Goal: Task Accomplishment & Management: Manage account settings

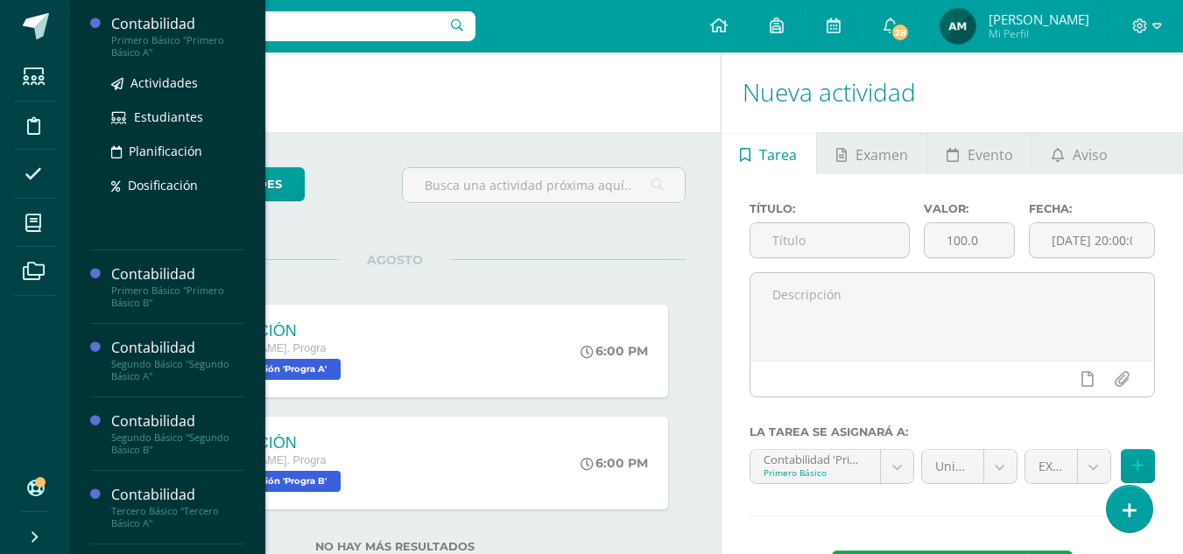
click at [151, 44] on div "Primero Básico "Primero Básico A"" at bounding box center [177, 46] width 133 height 25
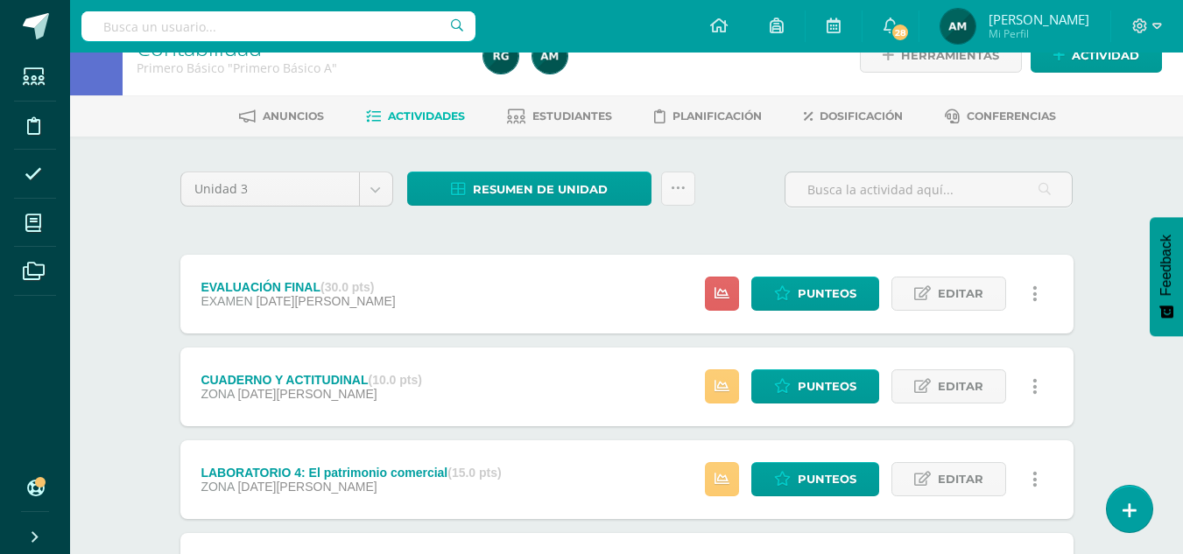
scroll to position [32, 0]
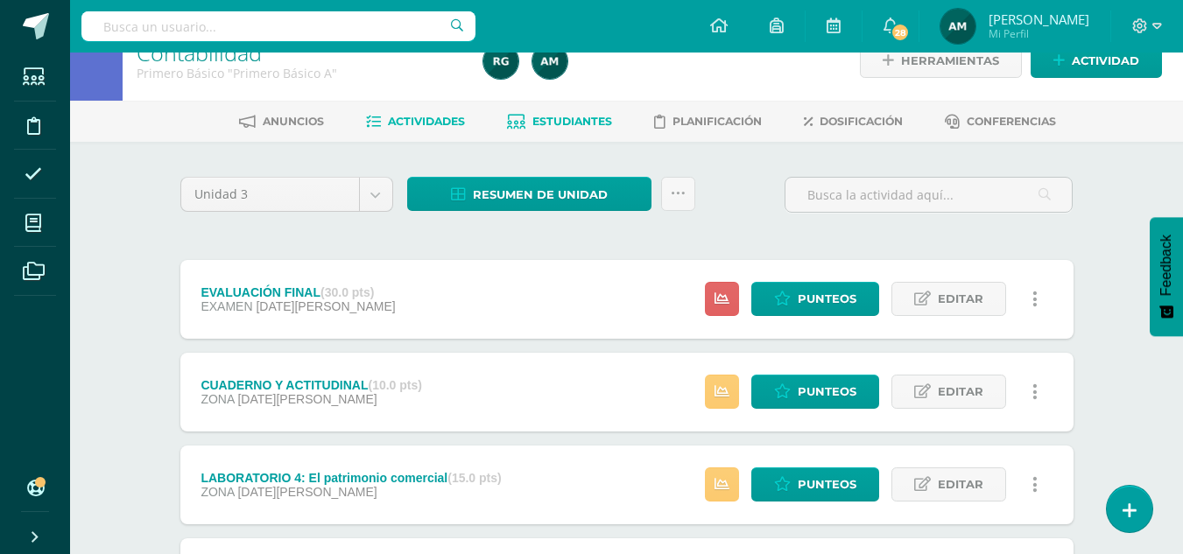
click at [580, 120] on span "Estudiantes" at bounding box center [572, 121] width 80 height 13
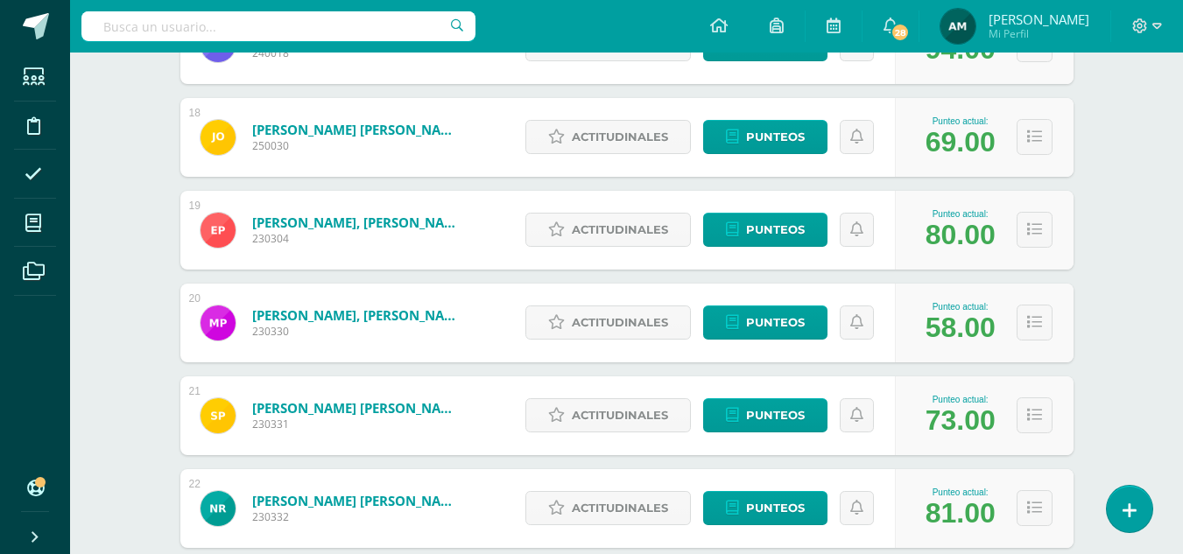
scroll to position [1896, 0]
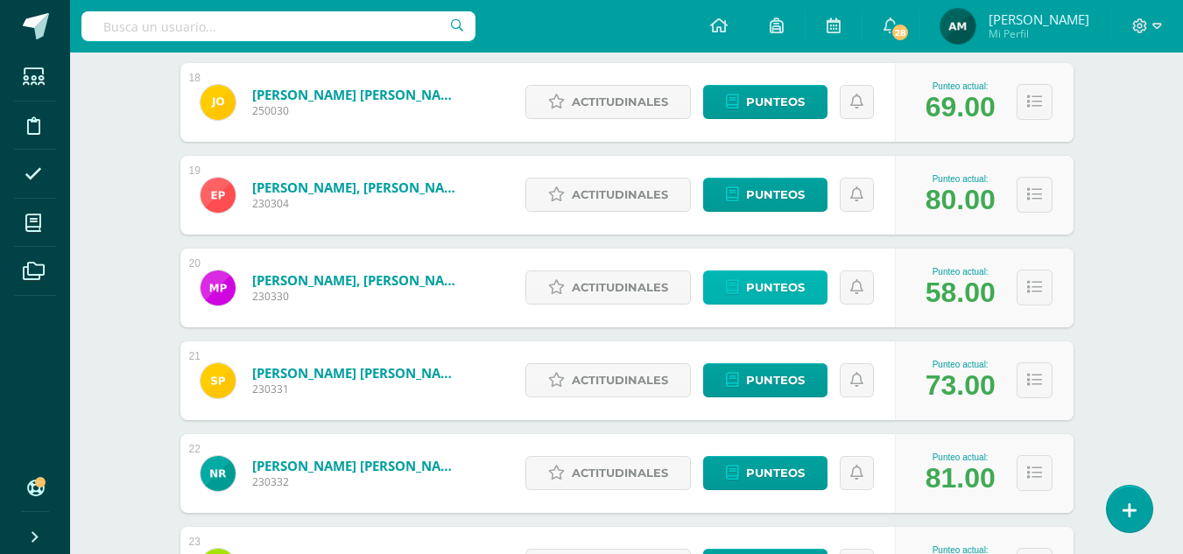
click at [777, 285] on span "Punteos" at bounding box center [775, 287] width 59 height 32
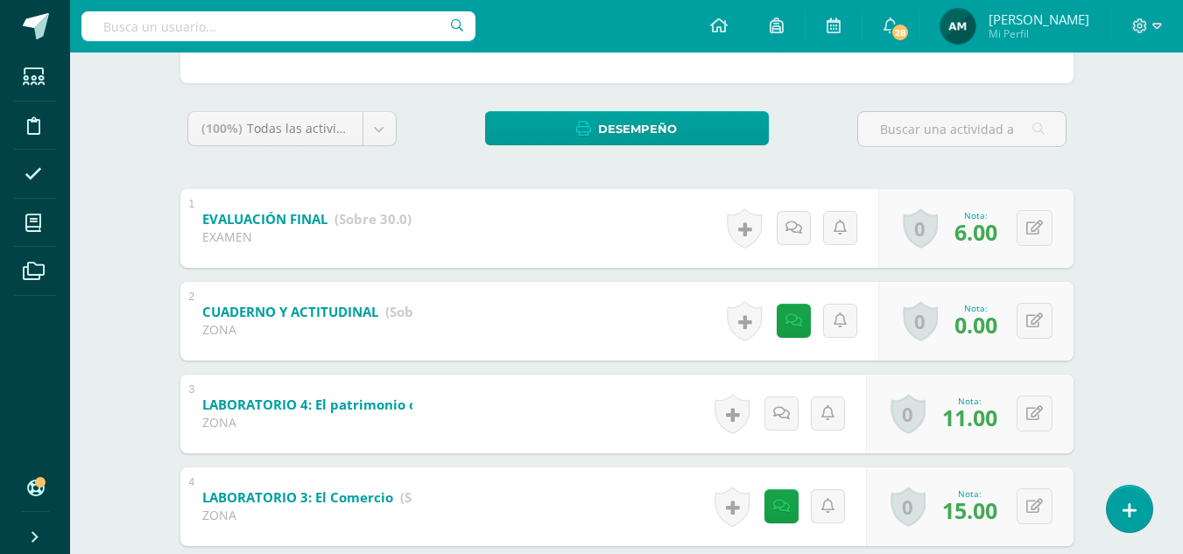
scroll to position [251, 0]
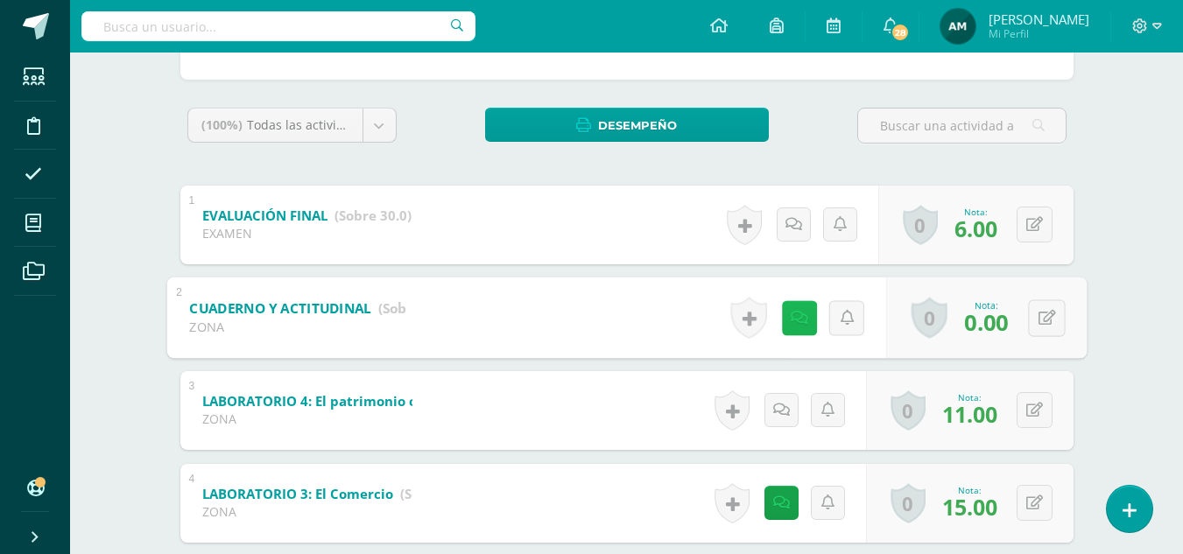
click at [785, 317] on link at bounding box center [798, 317] width 35 height 35
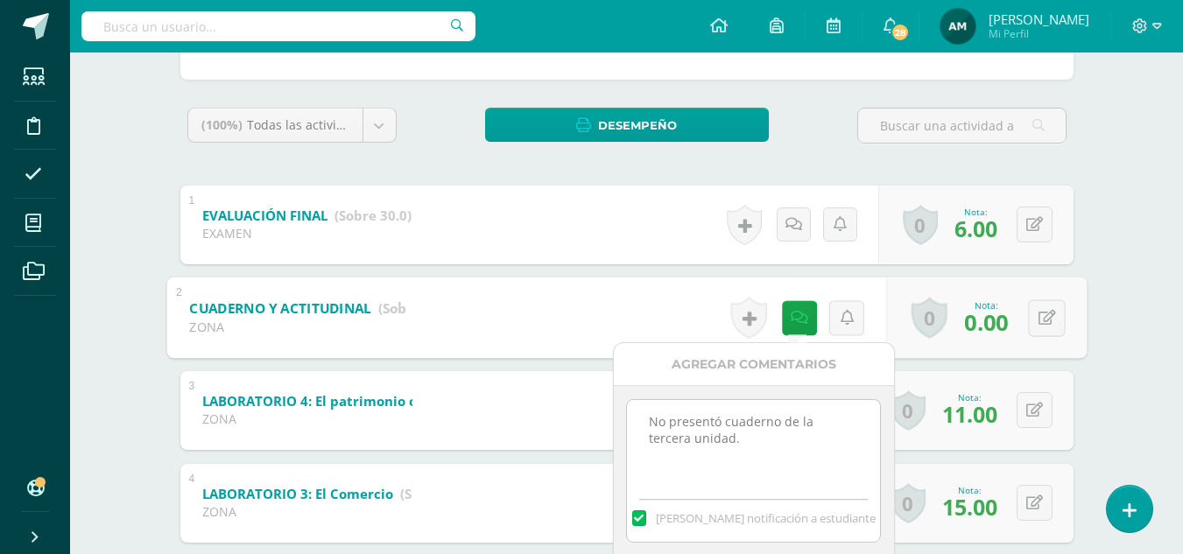
click at [1152, 283] on div "Contabilidad Primero Básico "Primero Básico A" Herramientas Detalle de asistenc…" at bounding box center [626, 323] width 1113 height 1044
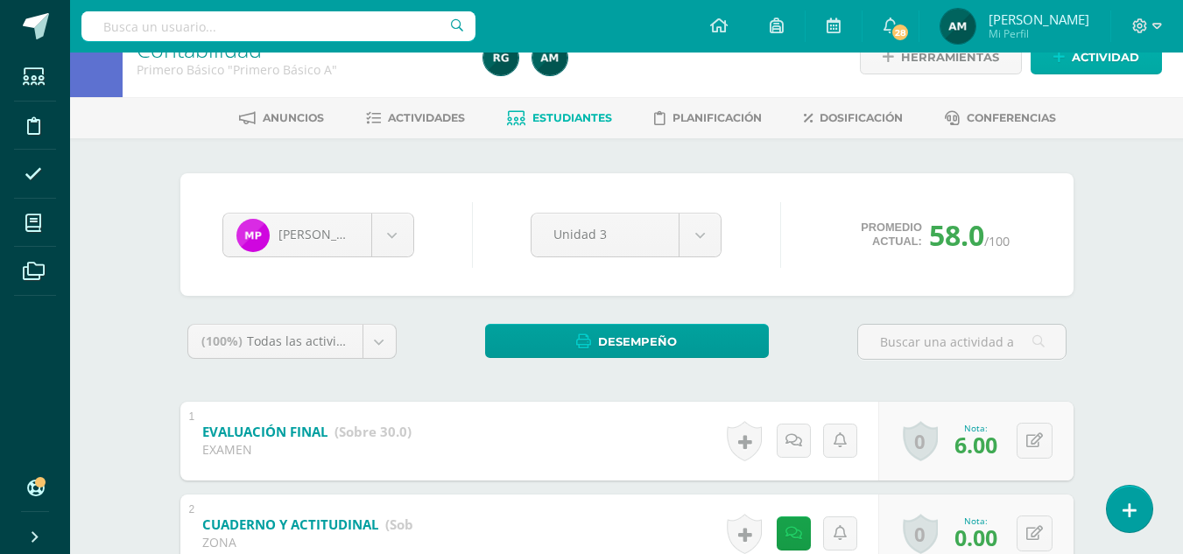
scroll to position [0, 0]
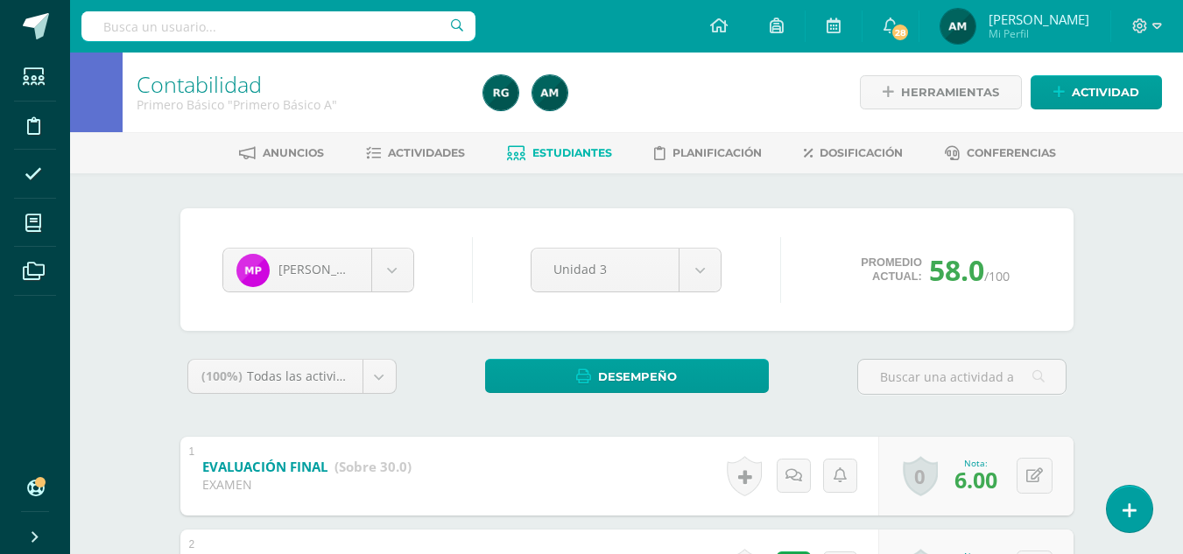
click at [560, 152] on span "Estudiantes" at bounding box center [572, 152] width 80 height 13
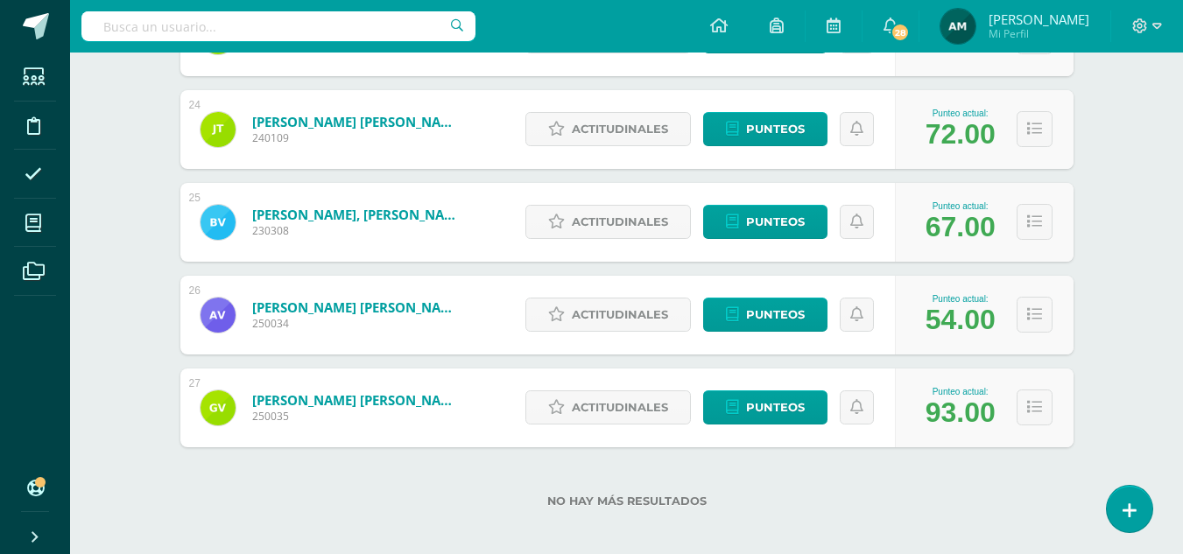
scroll to position [2435, 0]
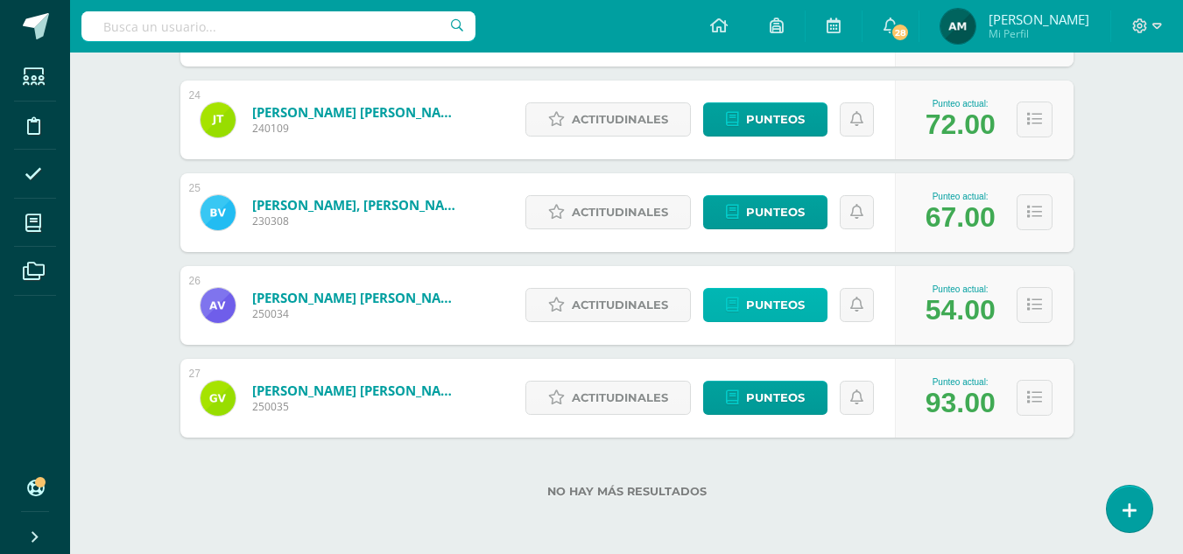
click at [775, 309] on span "Punteos" at bounding box center [775, 305] width 59 height 32
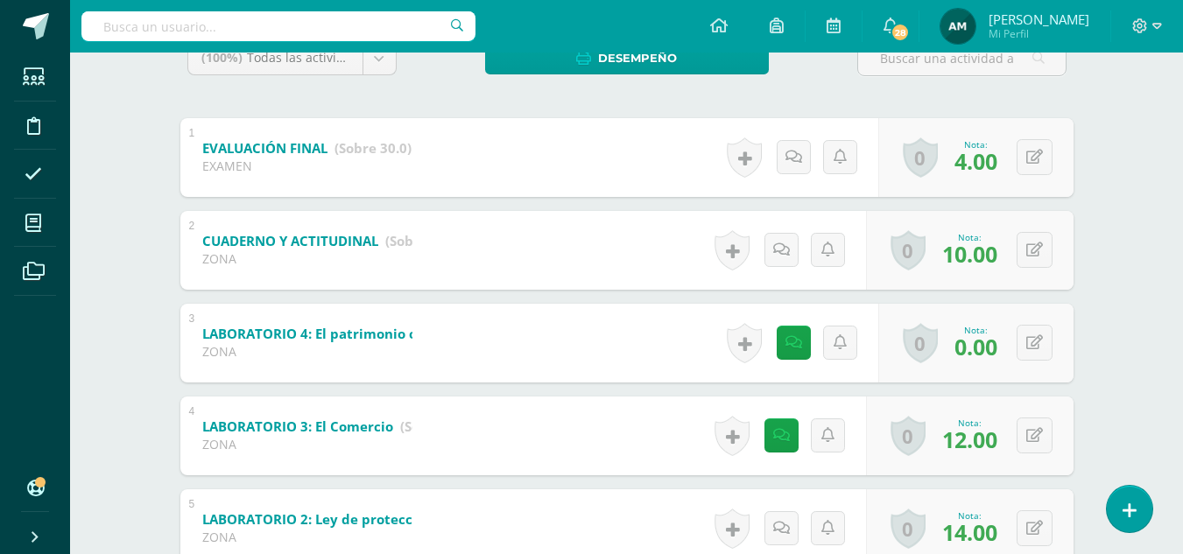
scroll to position [350, 0]
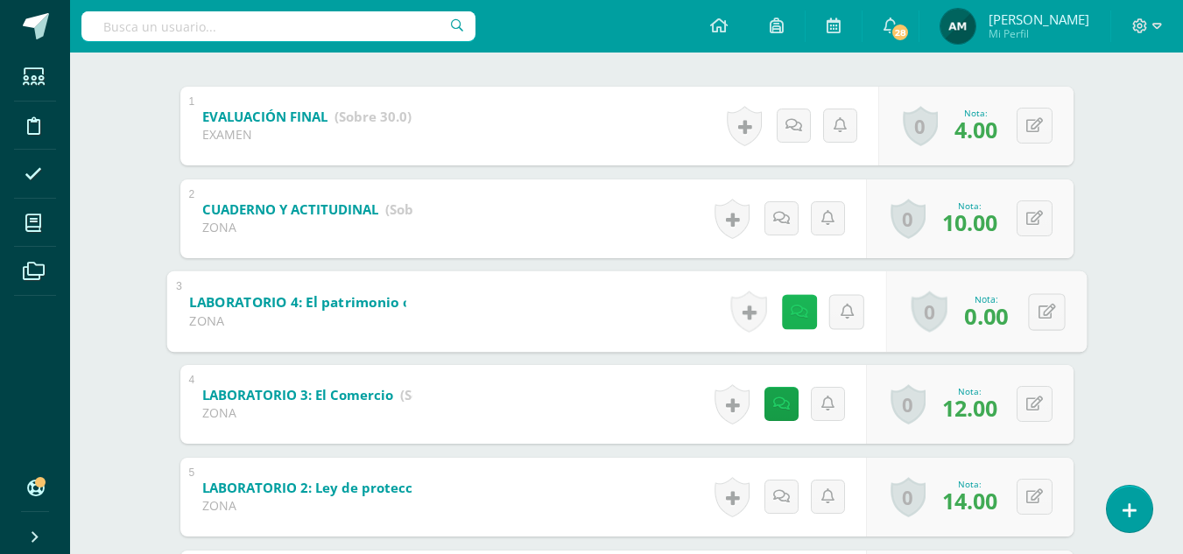
click at [792, 311] on icon at bounding box center [799, 311] width 18 height 15
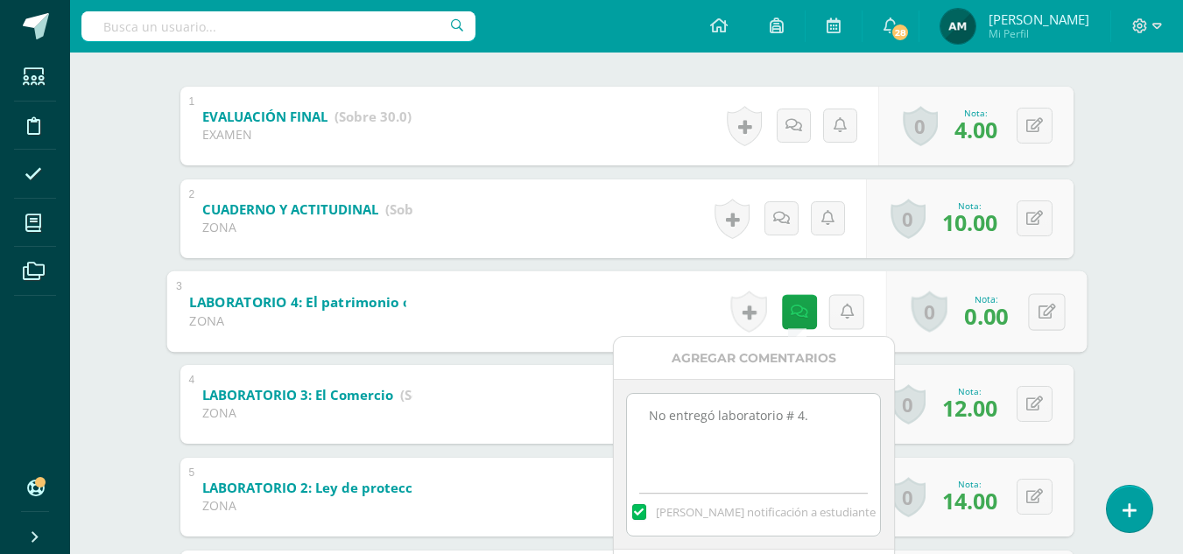
click at [1173, 323] on div "Contabilidad Primero Básico "Primero Básico A" Herramientas Detalle de asistenc…" at bounding box center [626, 224] width 1113 height 1044
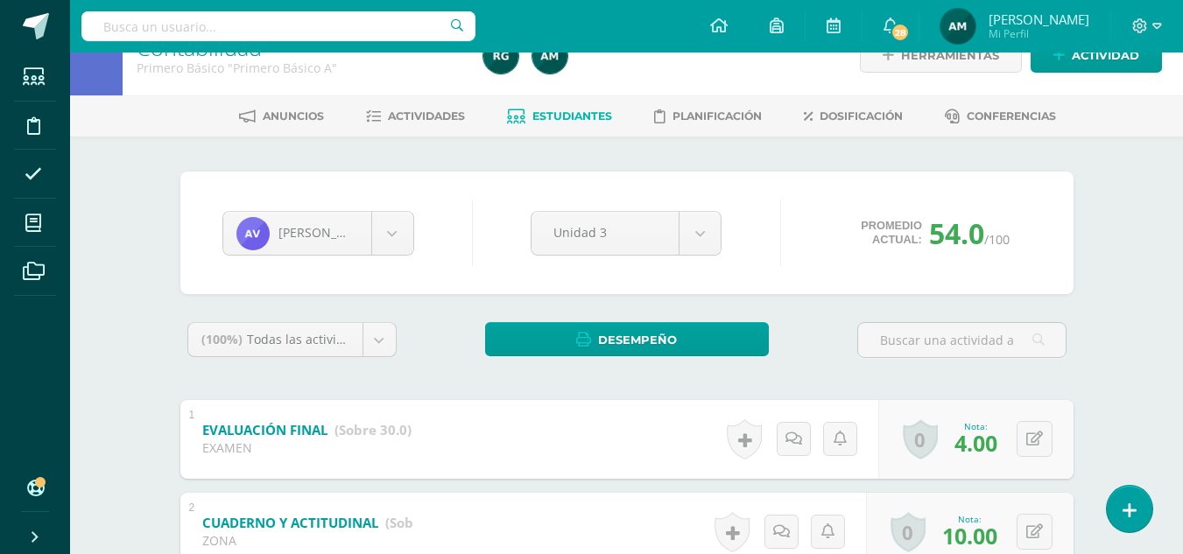
scroll to position [0, 0]
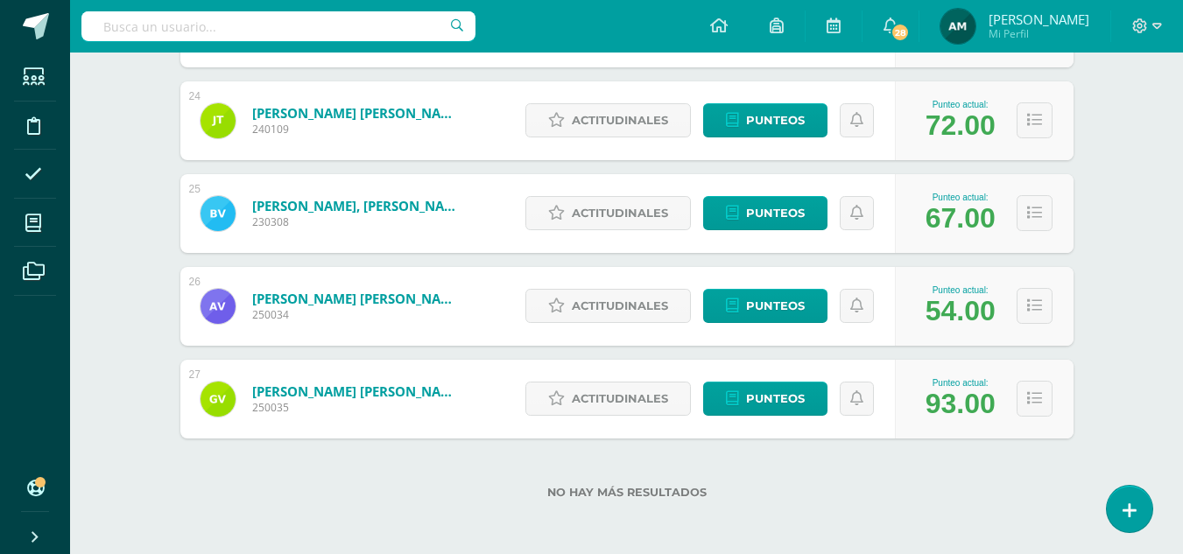
scroll to position [2435, 0]
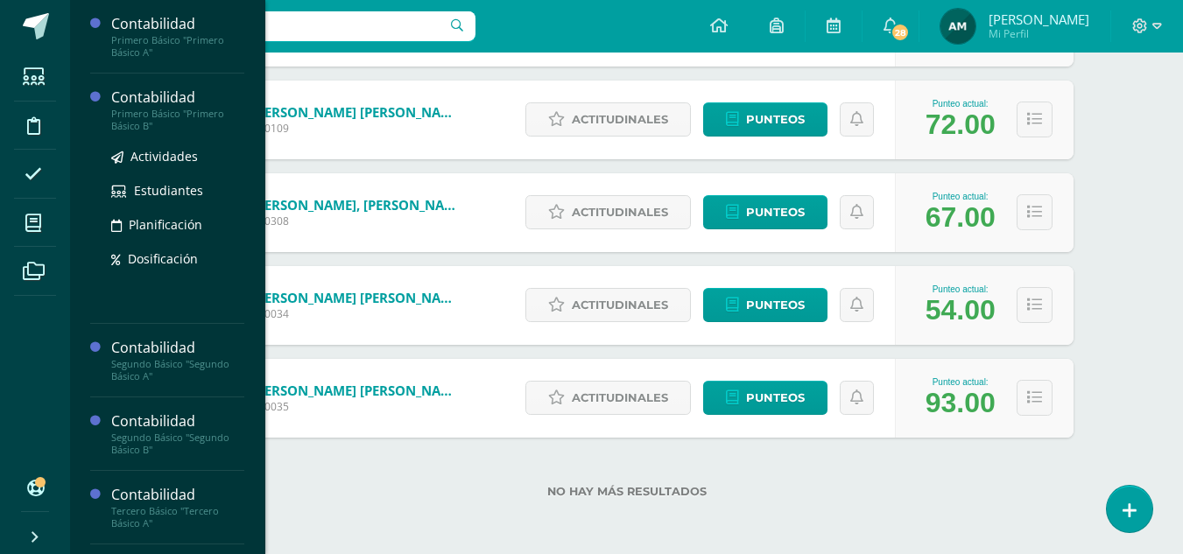
click at [137, 100] on div "Contabilidad" at bounding box center [177, 98] width 133 height 20
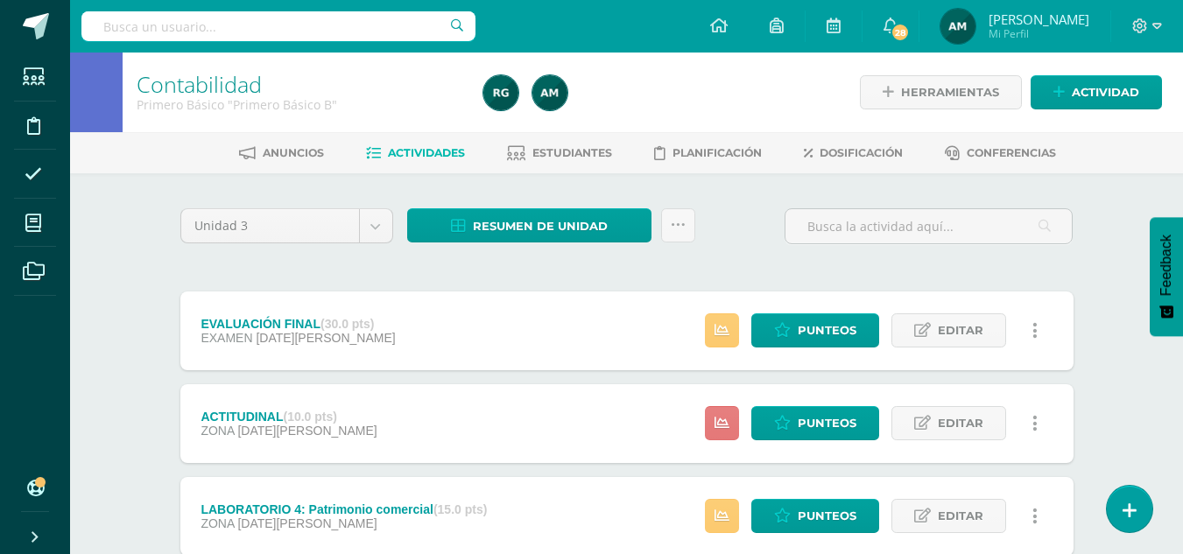
click at [724, 413] on link at bounding box center [722, 423] width 34 height 34
click at [1075, 283] on div "Unidad 3 Unidad 1 Unidad 2 Unidad 3 Unidad 4 Resumen de unidad Descargar como H…" at bounding box center [626, 562] width 907 height 708
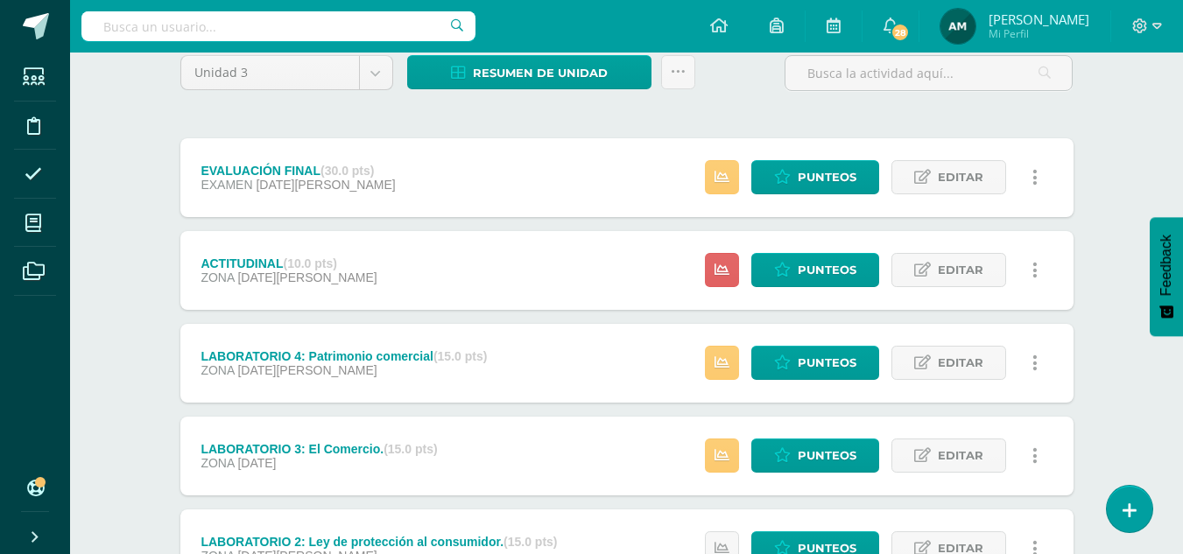
scroll to position [159, 0]
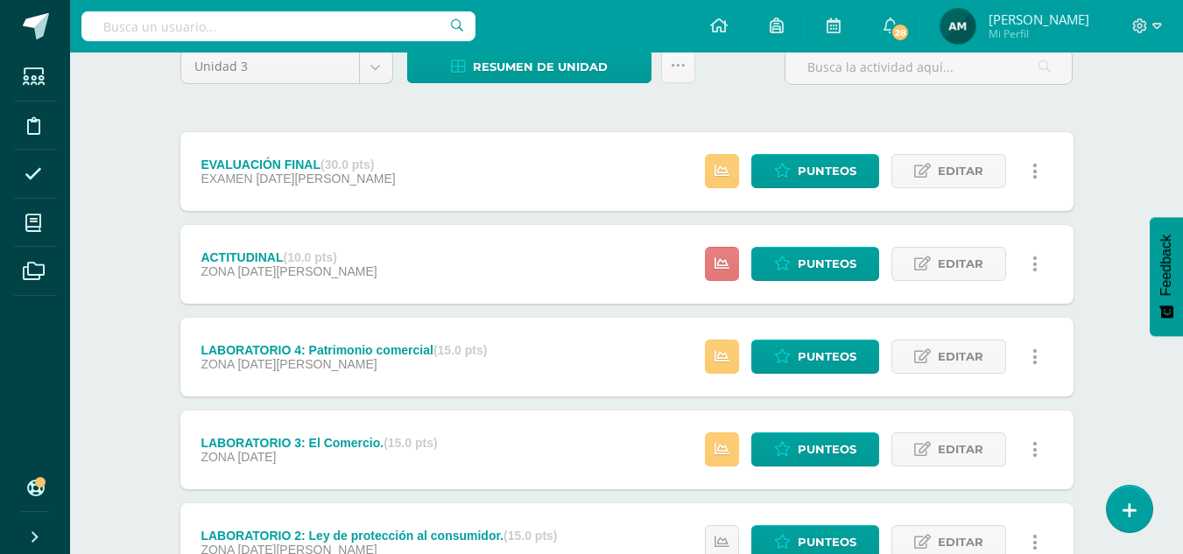
click at [723, 264] on icon at bounding box center [722, 264] width 15 height 15
click at [1114, 182] on div "Contabilidad Primero Básico "Primero Básico B" Herramientas Detalle de asistenc…" at bounding box center [626, 342] width 1113 height 898
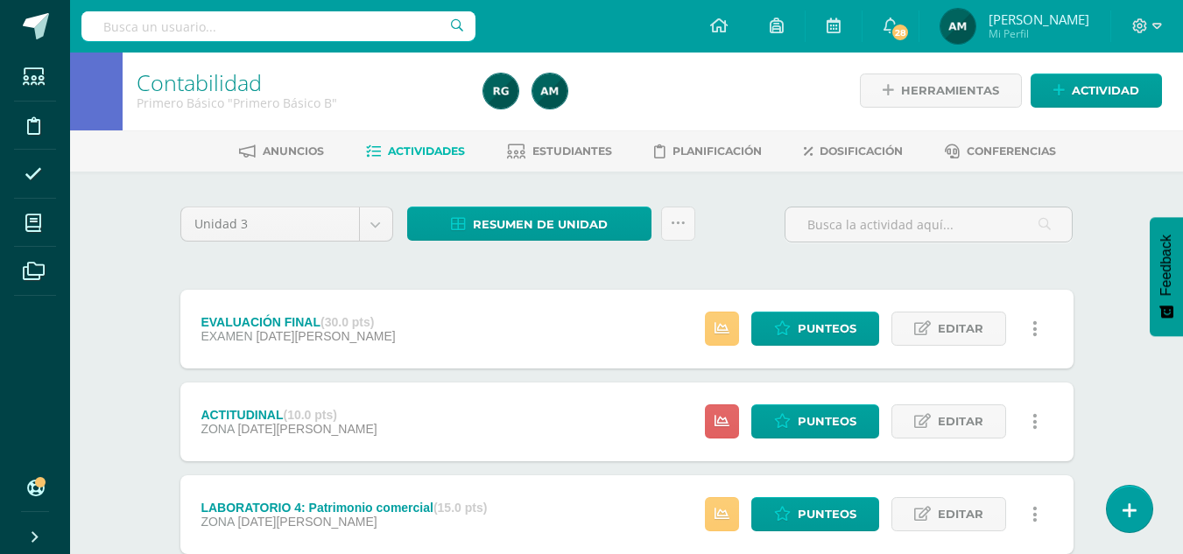
scroll to position [0, 0]
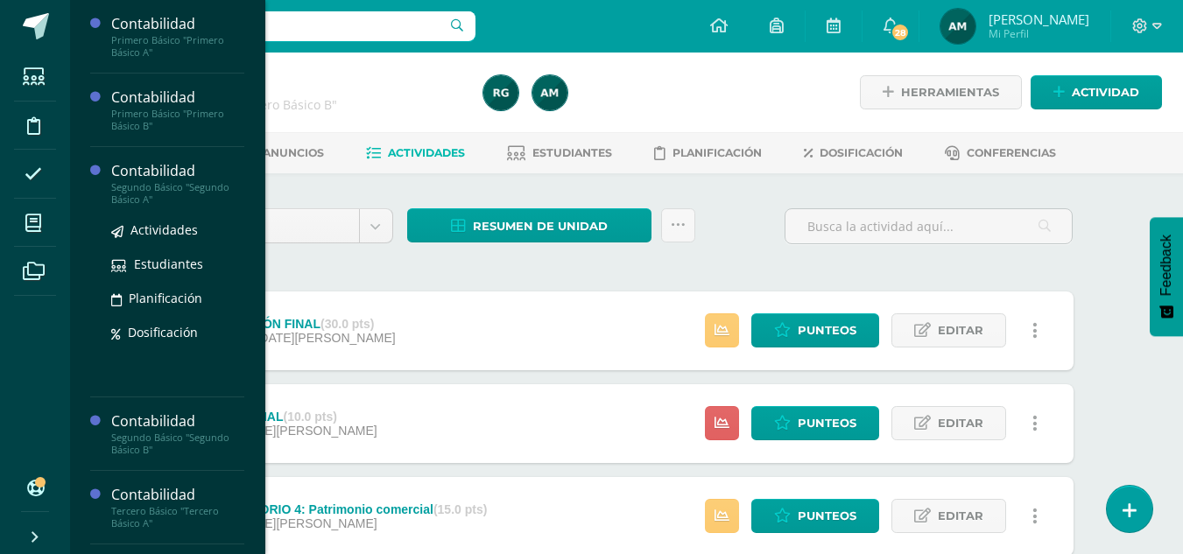
click at [180, 193] on div "Segundo Básico "Segundo Básico A"" at bounding box center [177, 193] width 133 height 25
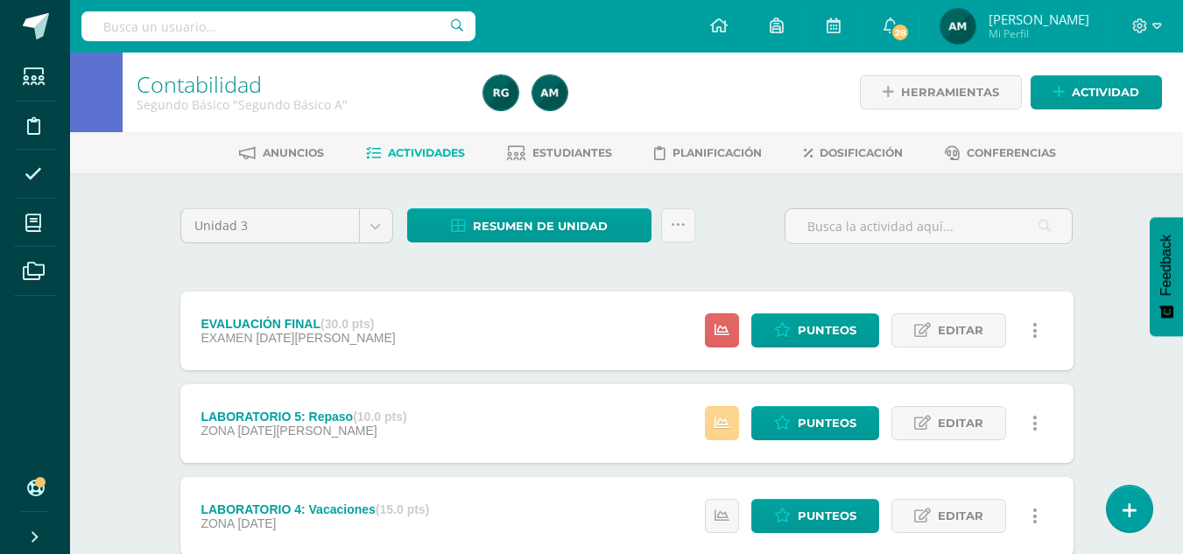
click at [736, 421] on link at bounding box center [722, 423] width 34 height 34
drag, startPoint x: 908, startPoint y: 259, endPoint x: 810, endPoint y: 286, distance: 101.8
click at [904, 263] on div "Unidad 3 Unidad 1 Unidad 2 Unidad 3 Unidad 4 Resumen de unidad Descargar como H…" at bounding box center [626, 562] width 907 height 708
click at [707, 334] on link at bounding box center [722, 330] width 34 height 34
click at [875, 250] on div at bounding box center [929, 233] width 302 height 50
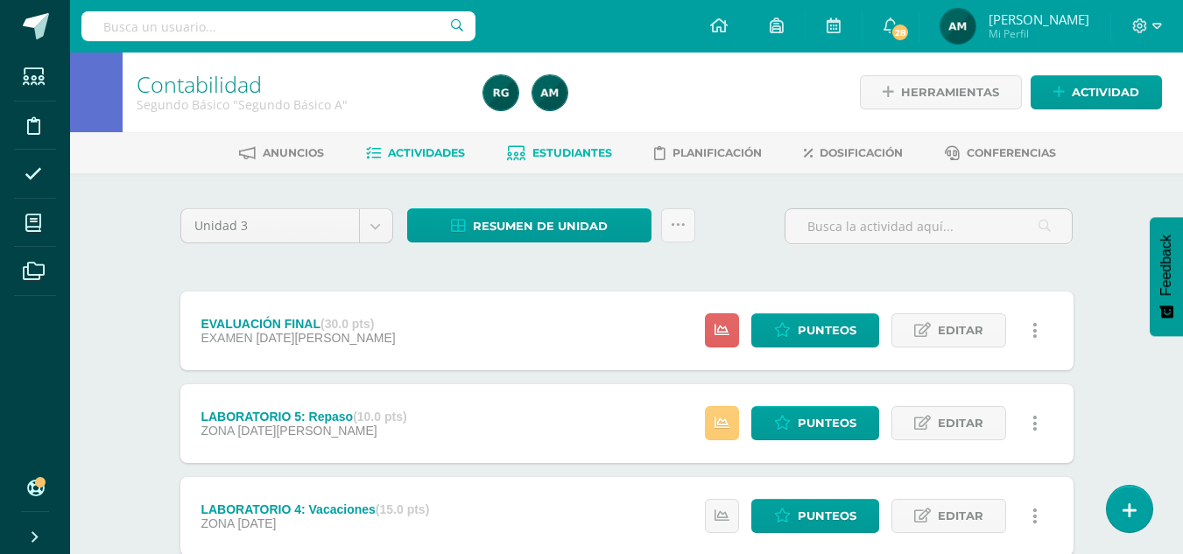
click at [576, 153] on span "Estudiantes" at bounding box center [572, 152] width 80 height 13
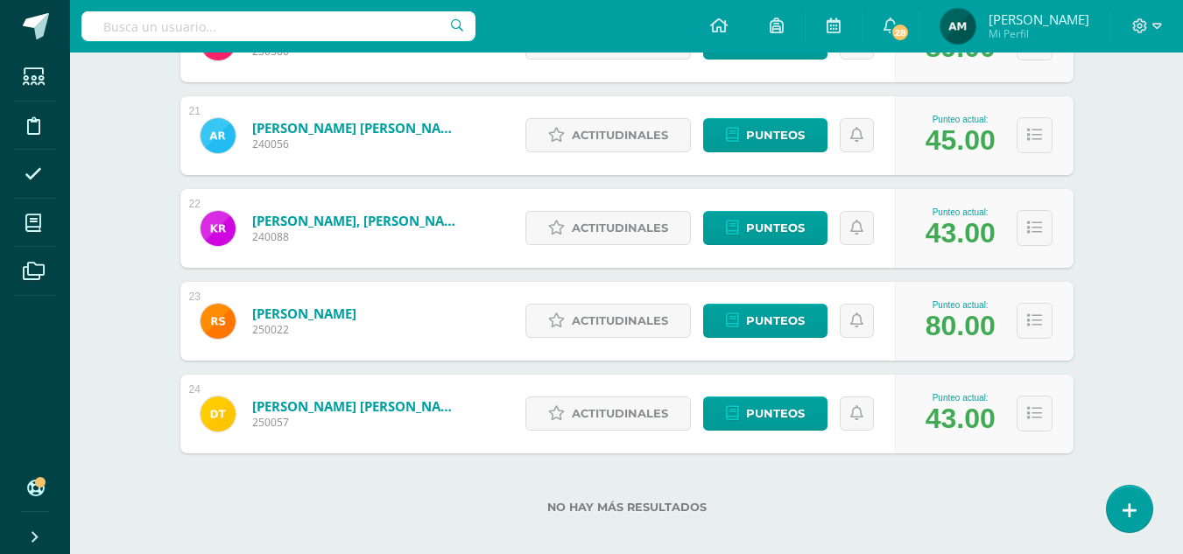
scroll to position [2157, 0]
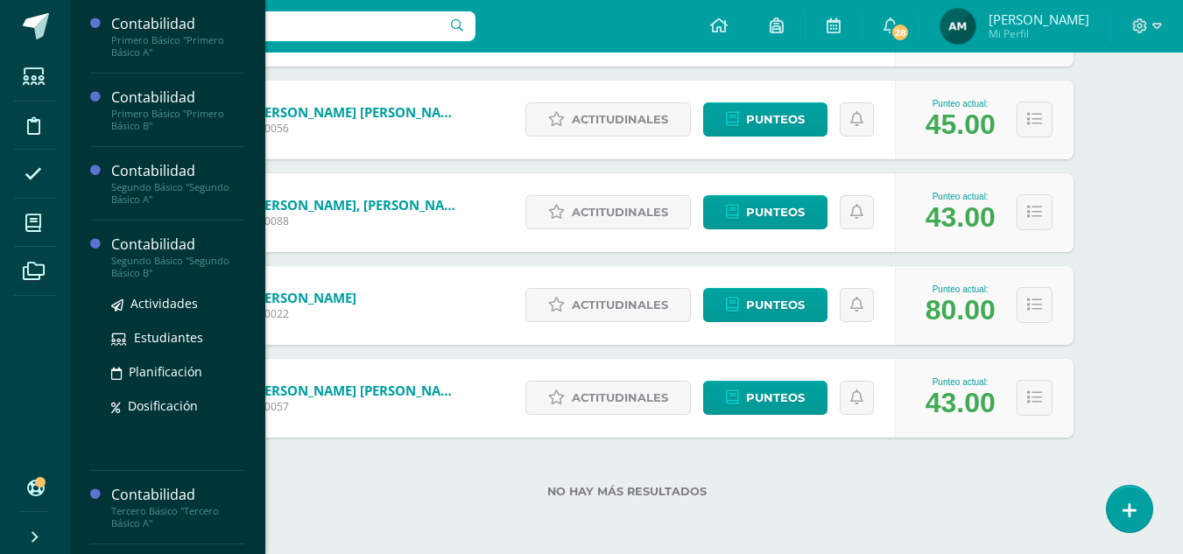
click at [175, 268] on div "Segundo Básico "Segundo Básico B"" at bounding box center [177, 267] width 133 height 25
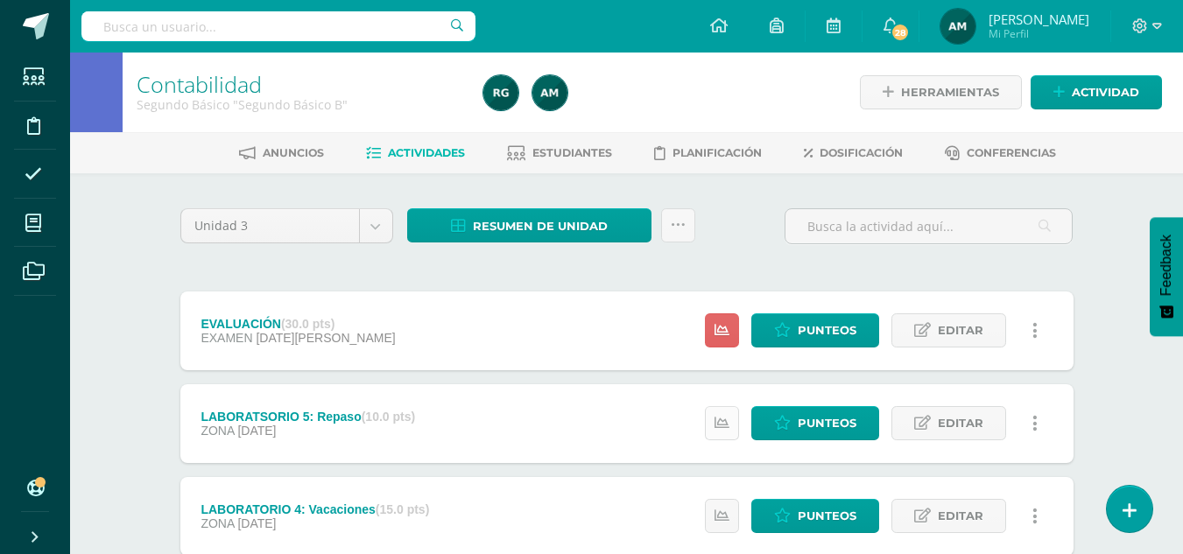
click at [723, 422] on icon at bounding box center [722, 423] width 15 height 15
click at [915, 249] on div at bounding box center [929, 233] width 302 height 50
click at [731, 328] on link at bounding box center [722, 330] width 34 height 34
click at [885, 271] on div "Unidad 3 Unidad 1 Unidad 2 Unidad 3 Unidad 4 Resumen de unidad Descargar como H…" at bounding box center [626, 562] width 907 height 708
click at [577, 151] on span "Estudiantes" at bounding box center [572, 152] width 80 height 13
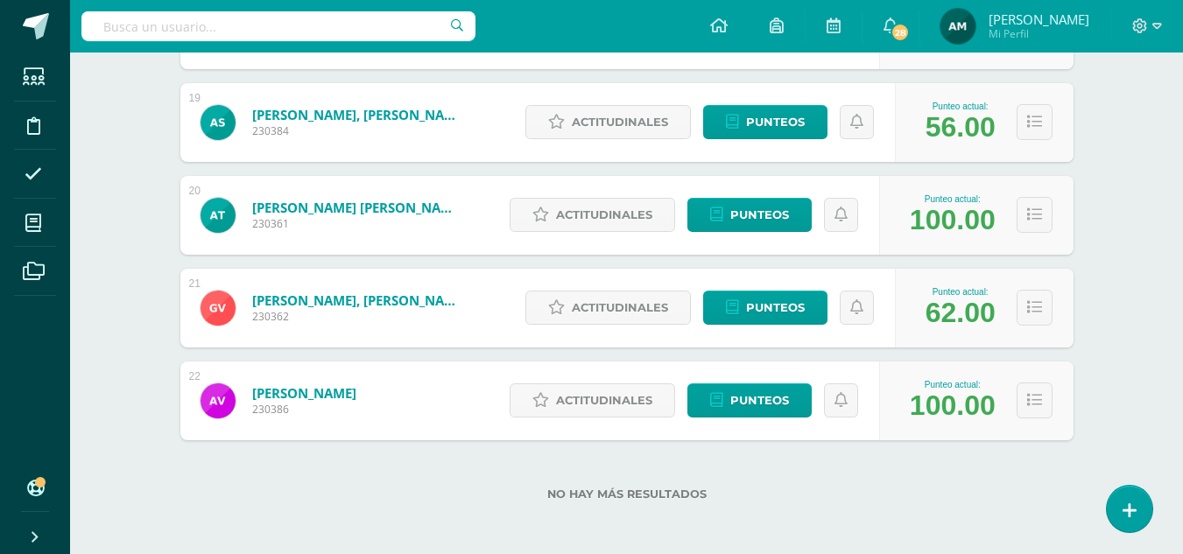
scroll to position [1971, 0]
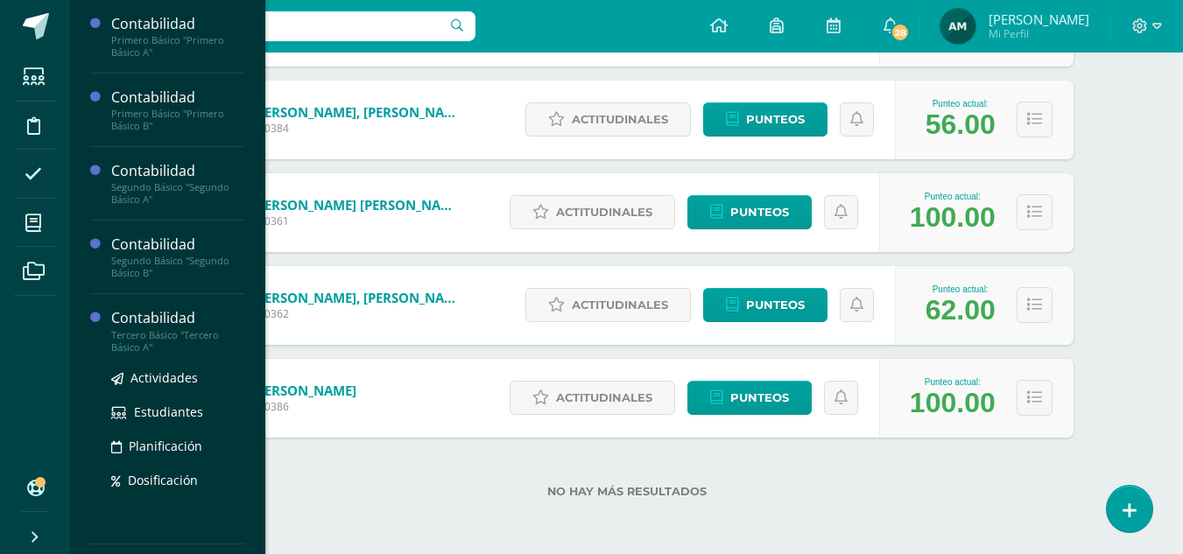
click at [164, 340] on div "Tercero Básico "Tercero Básico A"" at bounding box center [177, 341] width 133 height 25
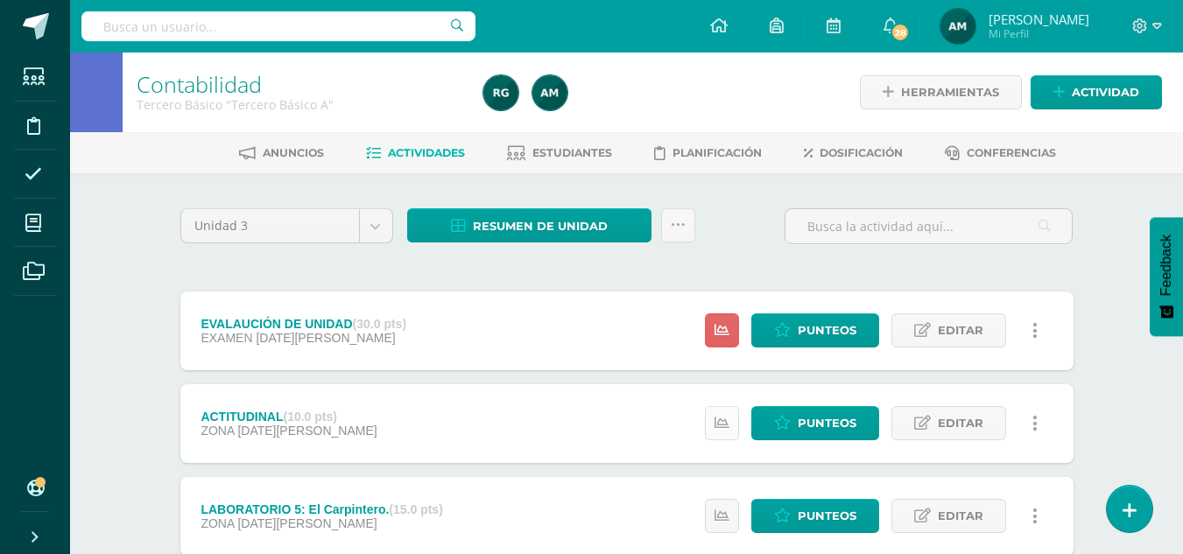
click at [733, 429] on link at bounding box center [722, 423] width 34 height 34
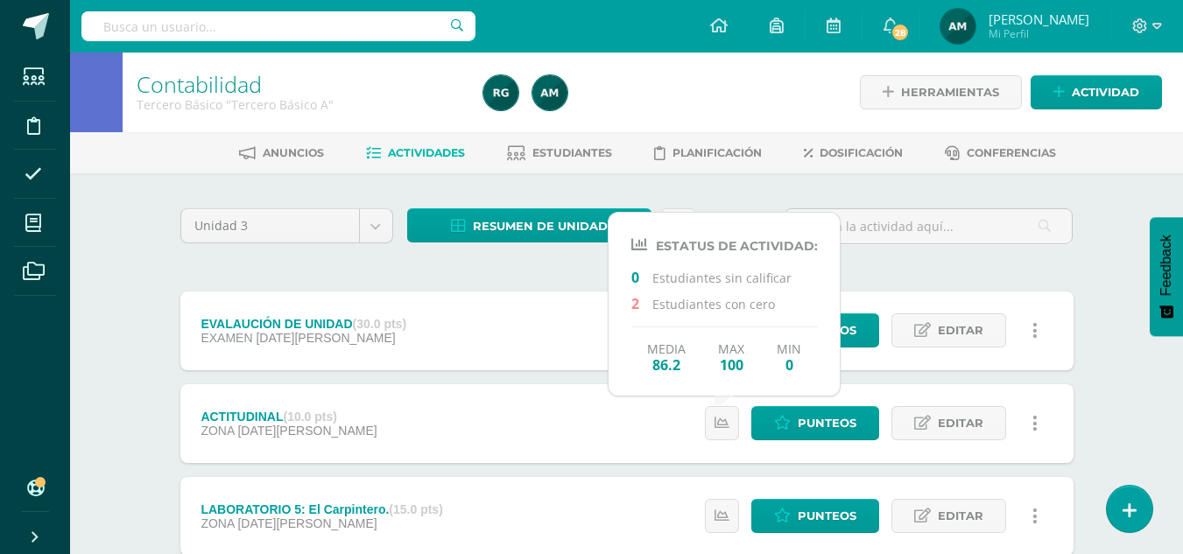
click at [940, 299] on div "Estatus de Actividad: 0 Estudiantes sin calificar 0 Estudiantes con cero Media …" at bounding box center [876, 331] width 395 height 79
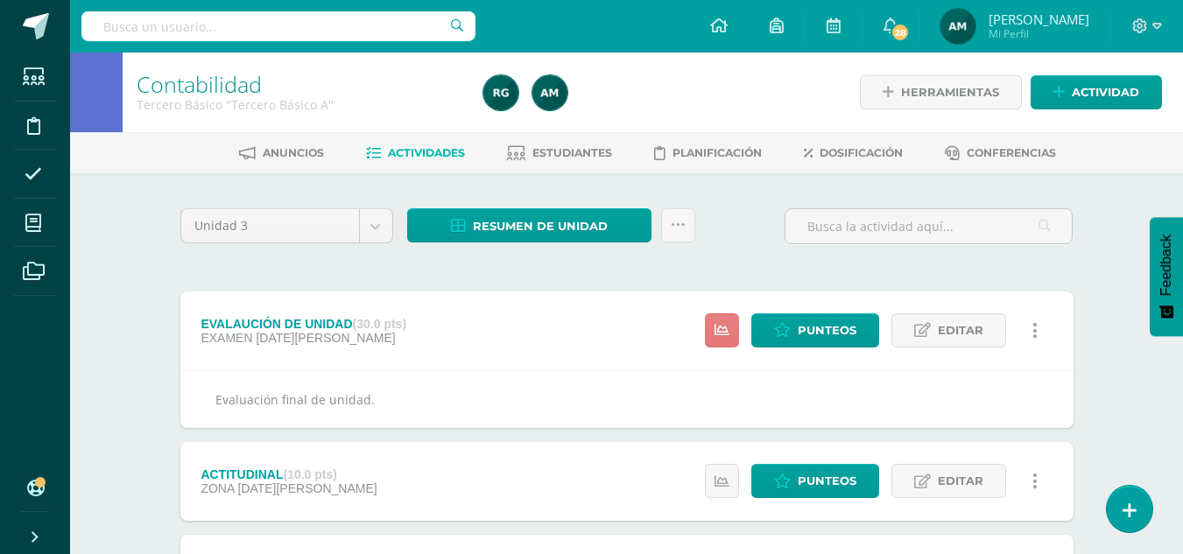
click at [732, 331] on link at bounding box center [722, 330] width 34 height 34
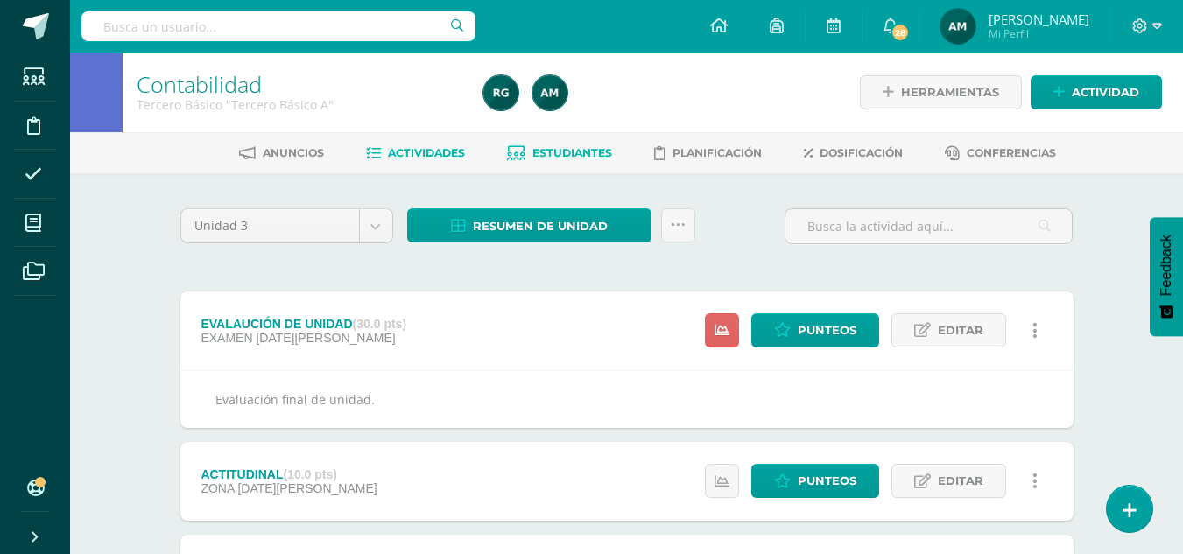
click at [572, 154] on span "Estudiantes" at bounding box center [572, 152] width 80 height 13
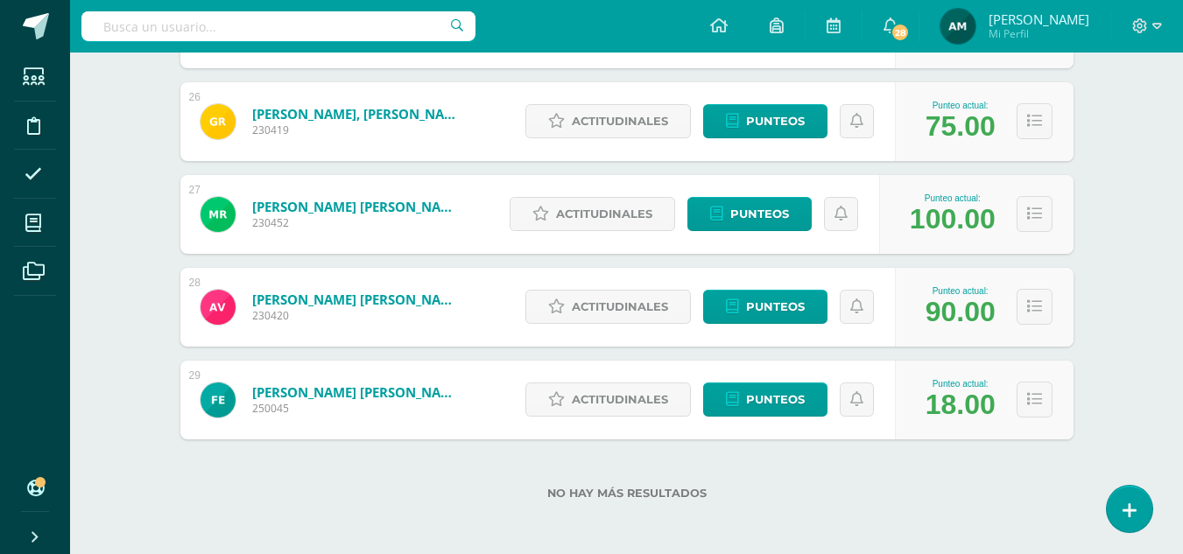
scroll to position [2621, 0]
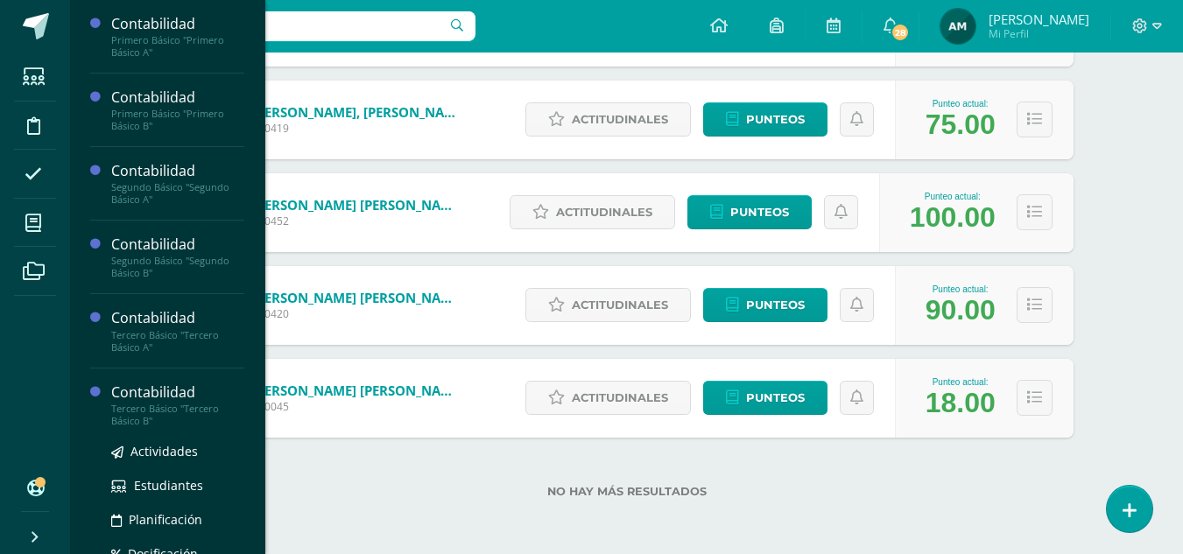
click at [165, 406] on div "Tercero Básico "Tercero Básico B"" at bounding box center [177, 415] width 133 height 25
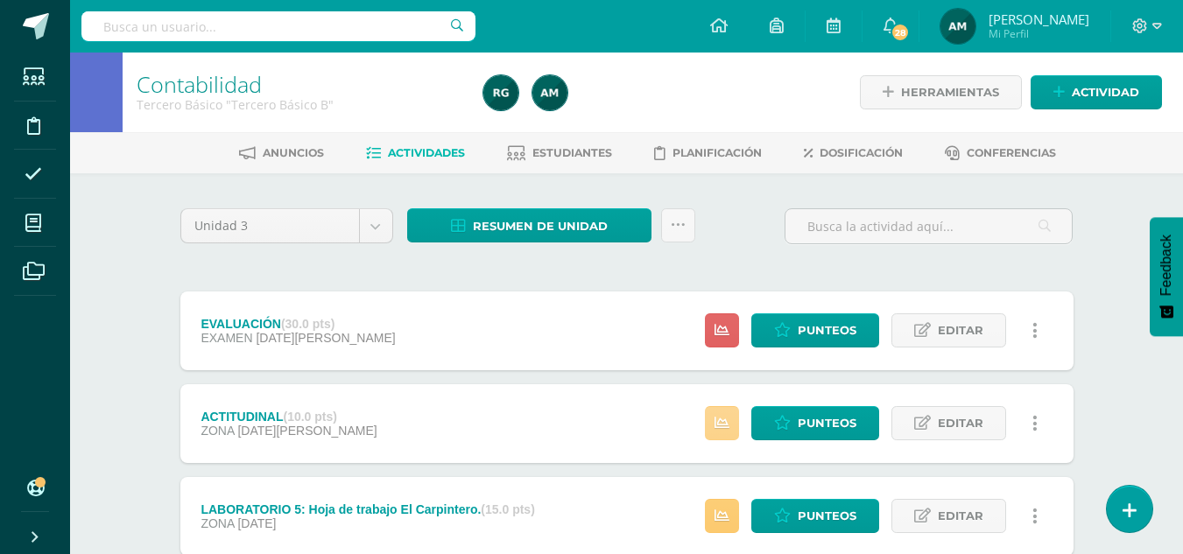
click at [729, 422] on icon at bounding box center [722, 423] width 15 height 15
drag, startPoint x: 904, startPoint y: 257, endPoint x: 755, endPoint y: 317, distance: 160.7
click at [903, 257] on div at bounding box center [929, 233] width 302 height 50
click at [714, 333] on link at bounding box center [722, 330] width 34 height 34
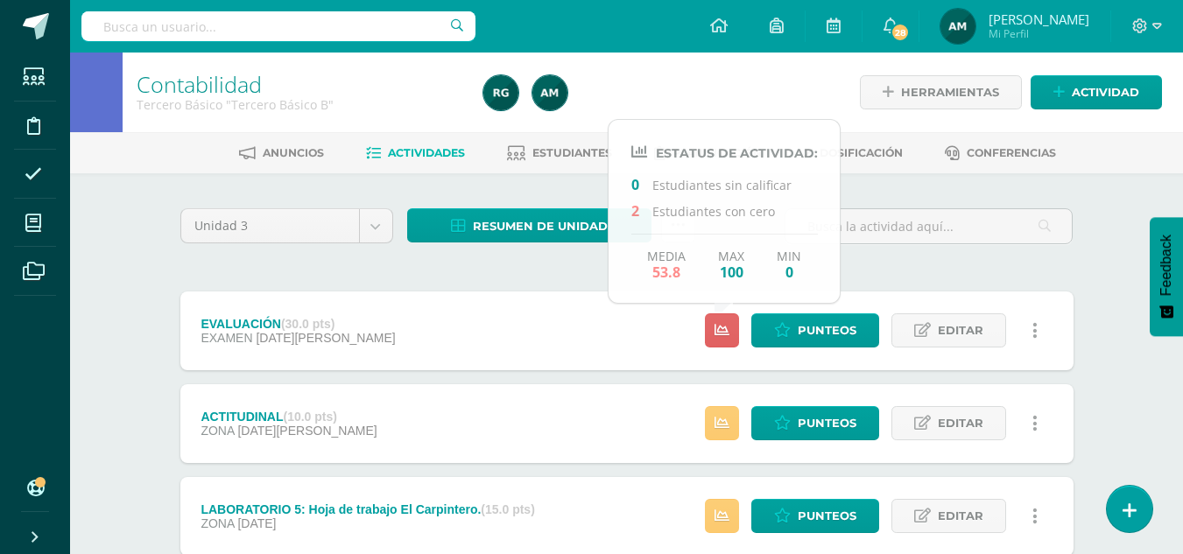
click at [864, 254] on div at bounding box center [929, 233] width 302 height 50
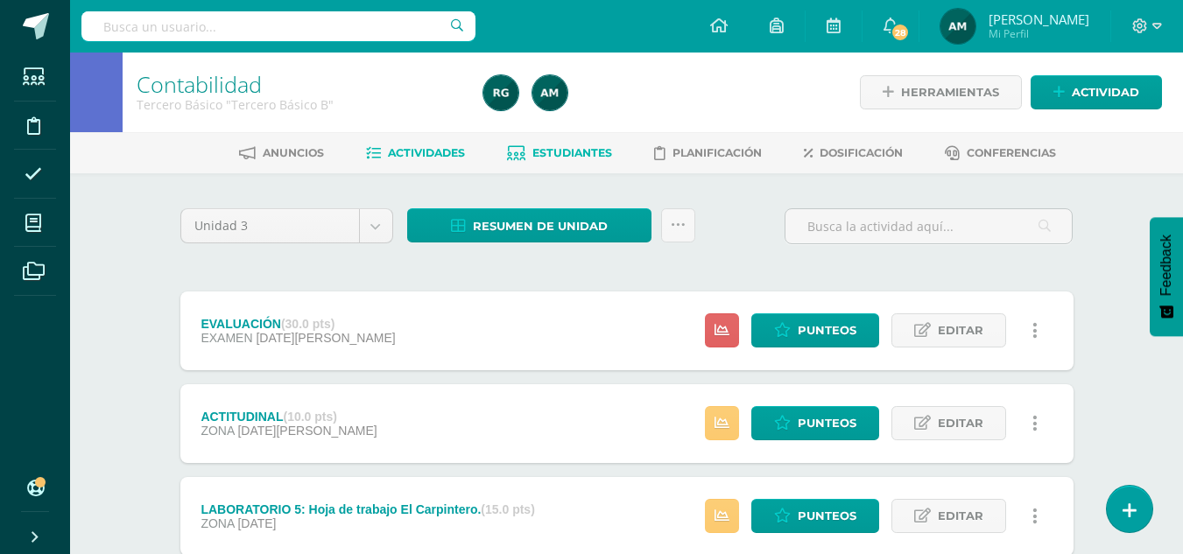
click at [563, 155] on span "Estudiantes" at bounding box center [572, 152] width 80 height 13
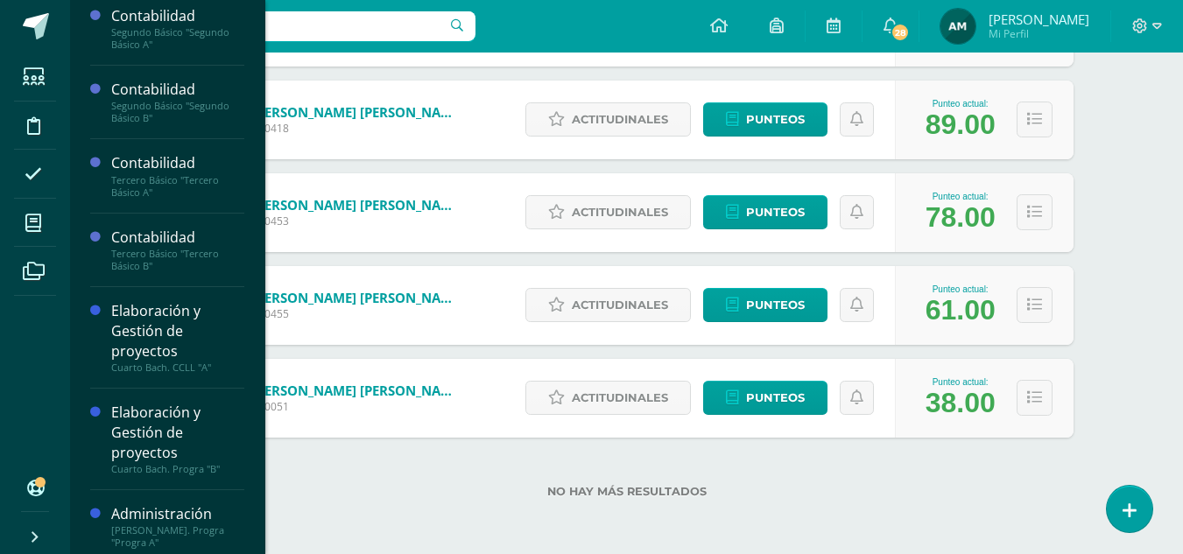
scroll to position [158, 0]
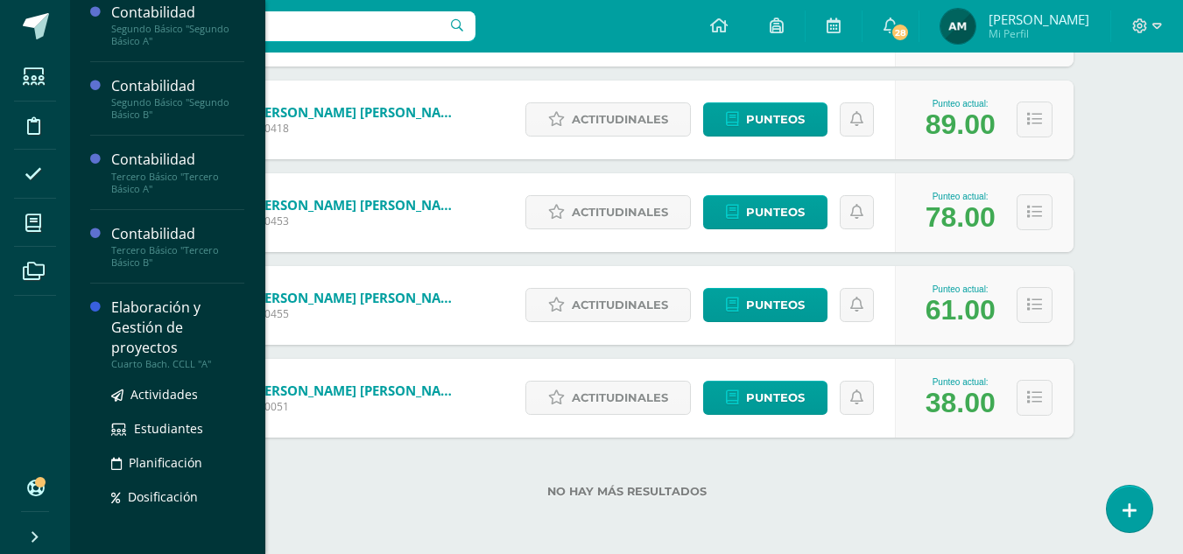
click at [158, 342] on div "Elaboración y Gestión de proyectos" at bounding box center [177, 328] width 133 height 60
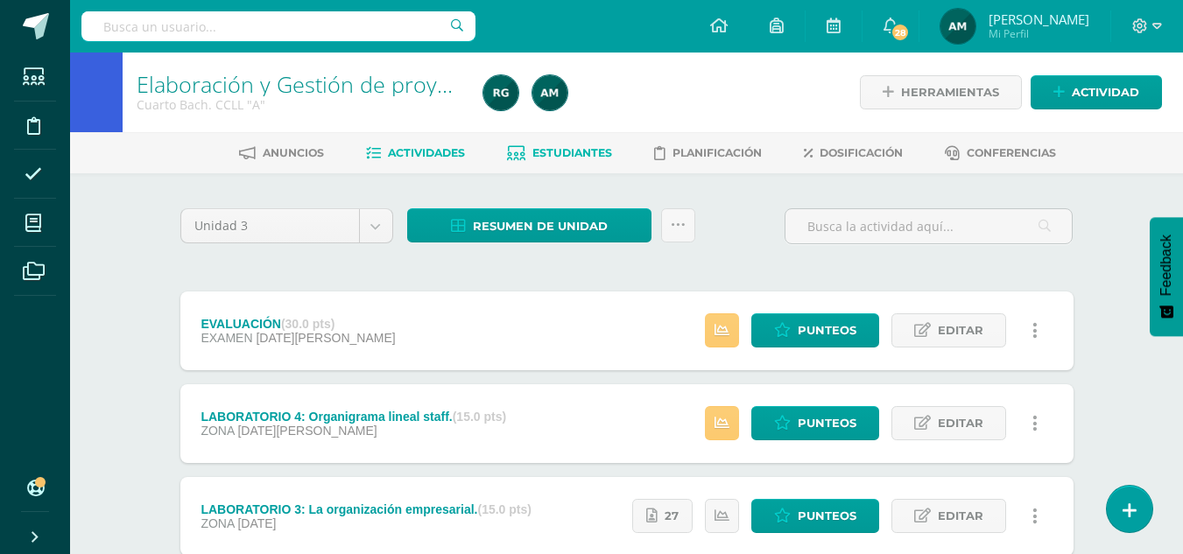
click at [567, 150] on span "Estudiantes" at bounding box center [572, 152] width 80 height 13
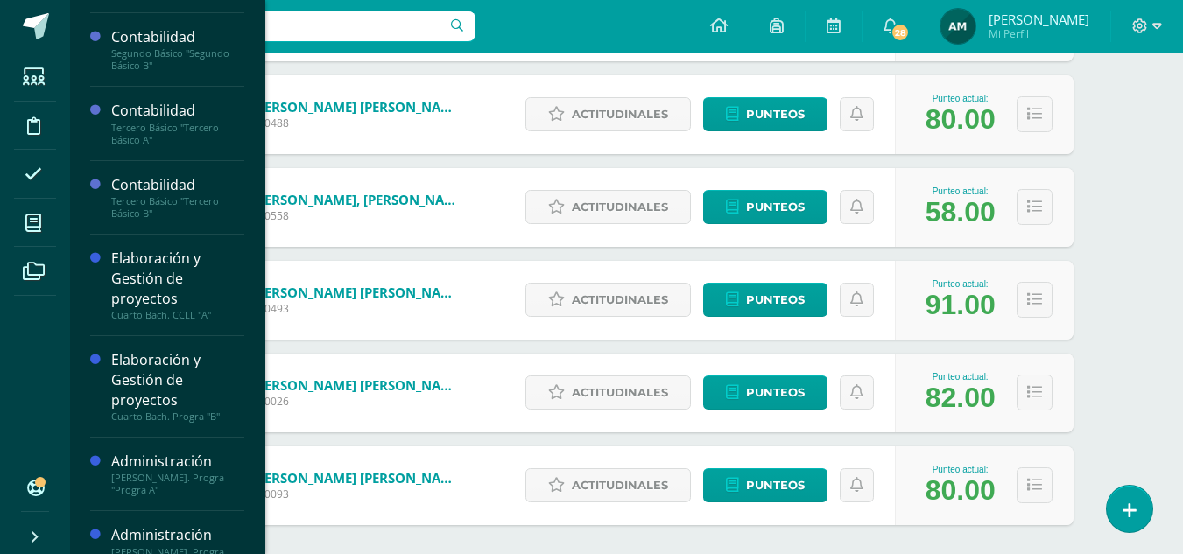
scroll to position [239, 0]
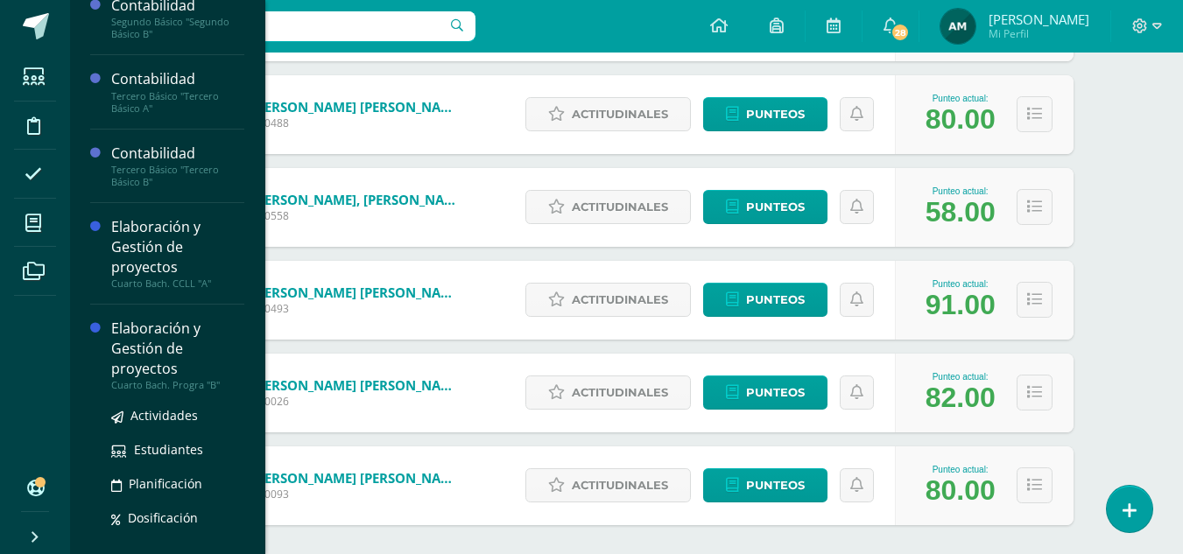
click at [150, 358] on div "Elaboración y Gestión de proyectos" at bounding box center [177, 349] width 133 height 60
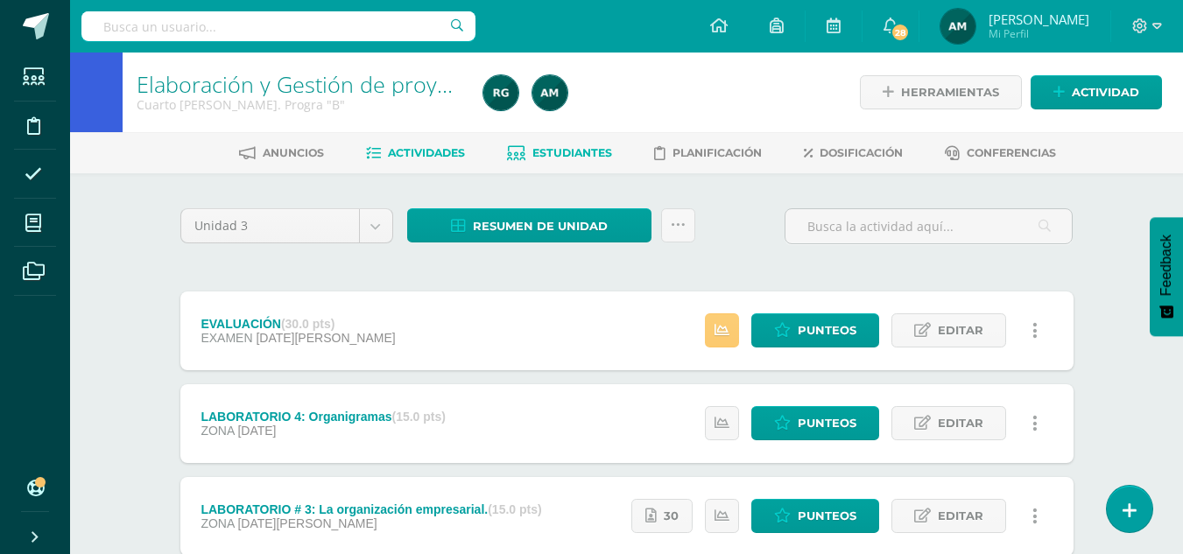
click at [567, 153] on span "Estudiantes" at bounding box center [572, 152] width 80 height 13
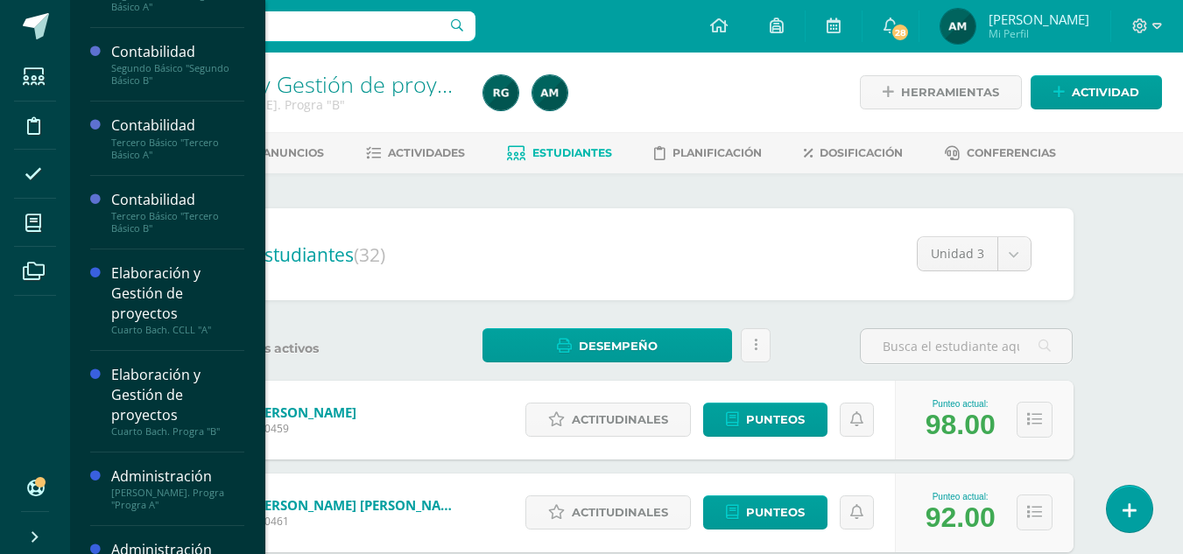
scroll to position [239, 0]
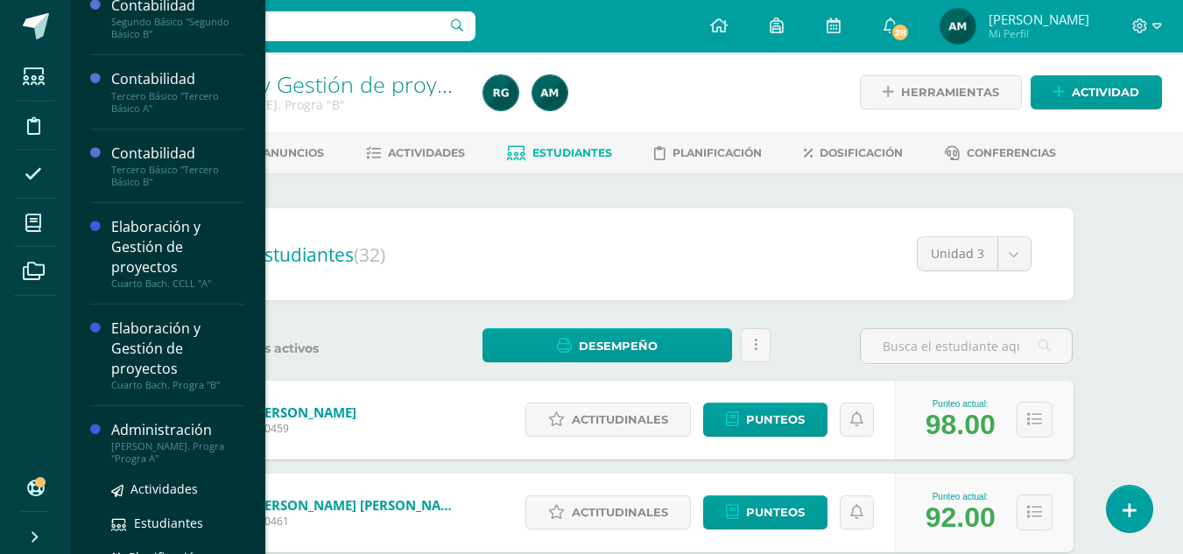
click at [154, 452] on div "[PERSON_NAME]. Progra "Progra A"" at bounding box center [177, 452] width 133 height 25
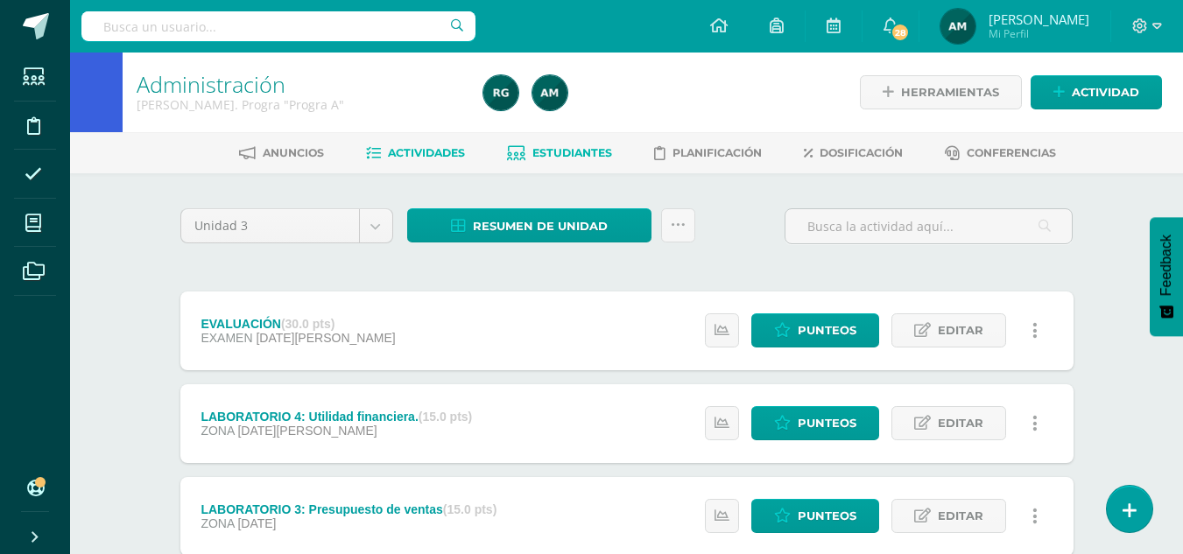
click at [553, 151] on span "Estudiantes" at bounding box center [572, 152] width 80 height 13
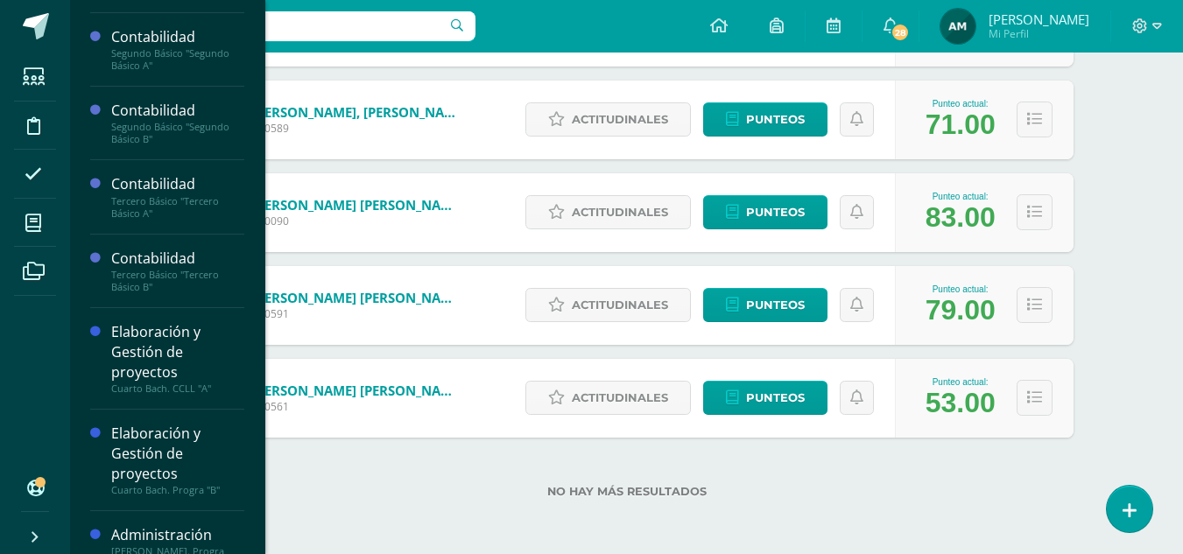
scroll to position [239, 0]
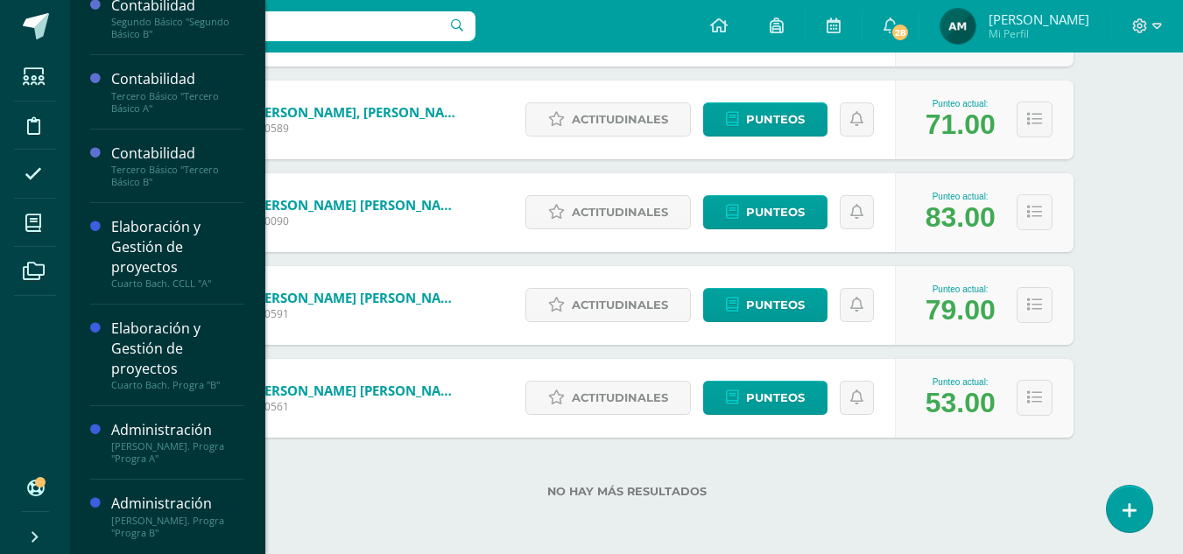
click at [172, 516] on div "[PERSON_NAME]. Progra "Progra B"" at bounding box center [177, 527] width 133 height 25
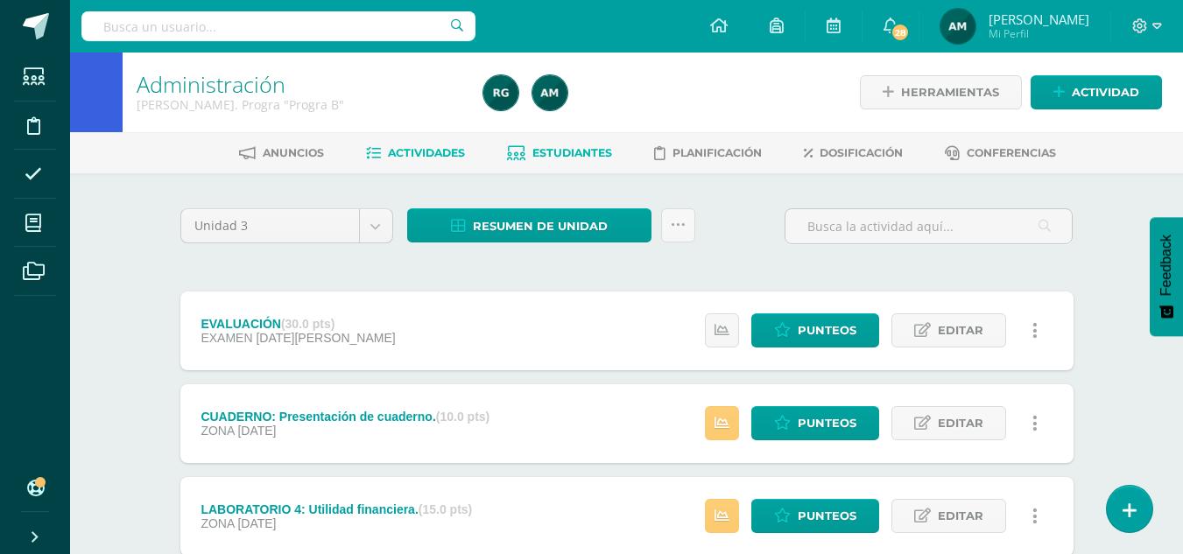
click at [566, 154] on span "Estudiantes" at bounding box center [572, 152] width 80 height 13
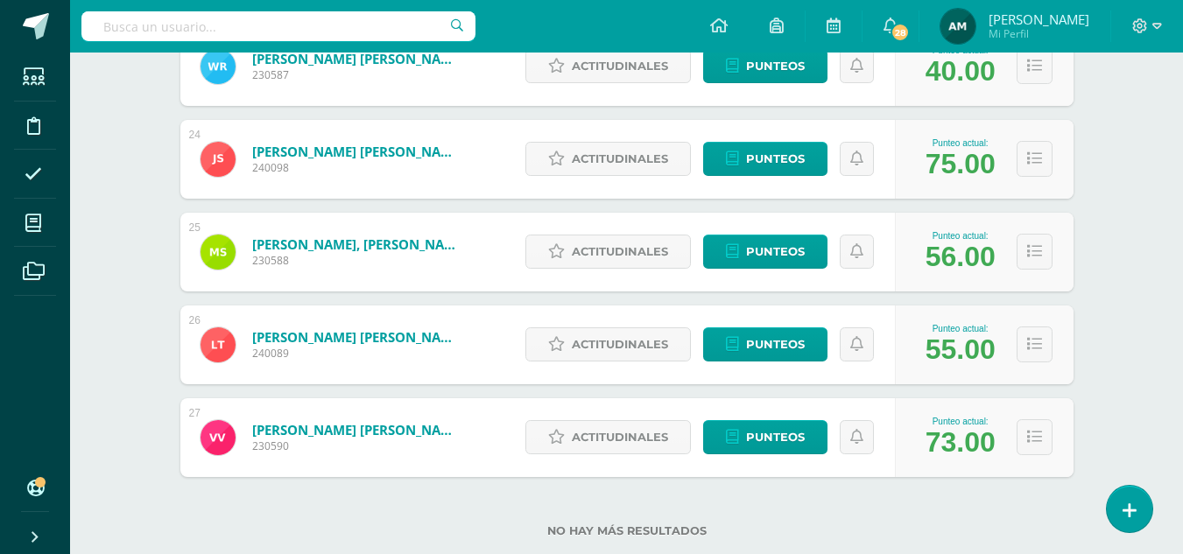
scroll to position [2435, 0]
